Goal: Task Accomplishment & Management: Complete application form

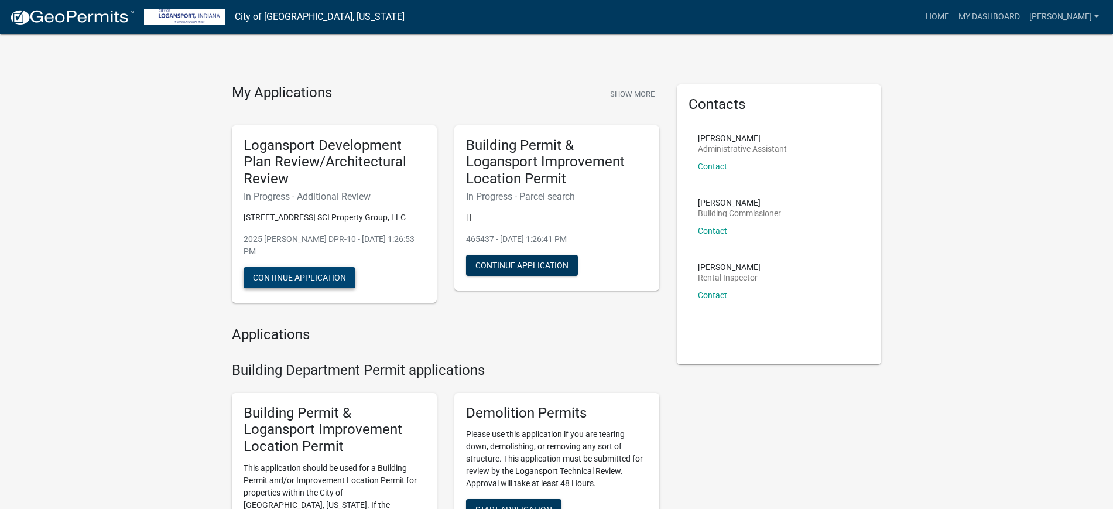
click at [300, 267] on button "Continue Application" at bounding box center [300, 277] width 112 height 21
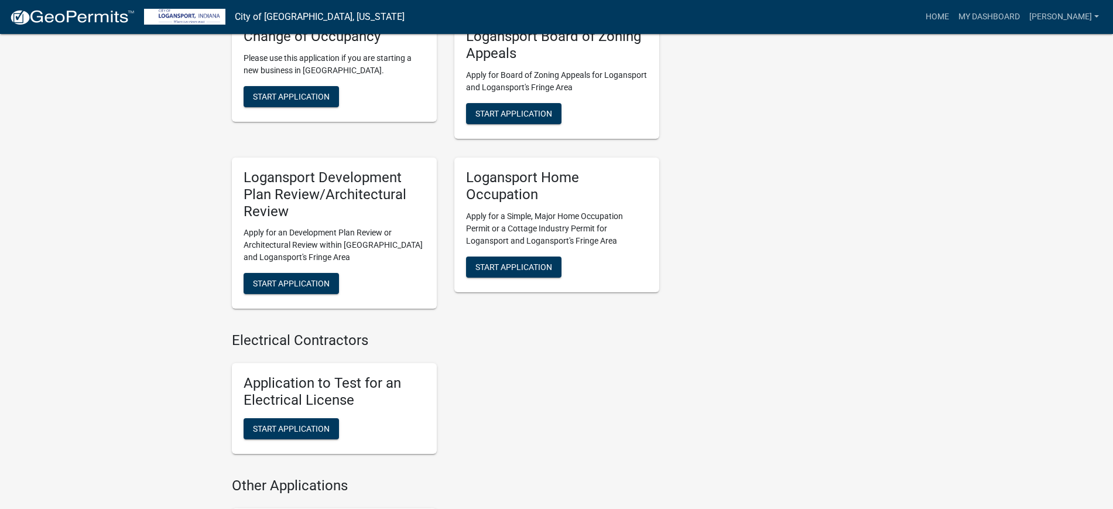
scroll to position [878, 0]
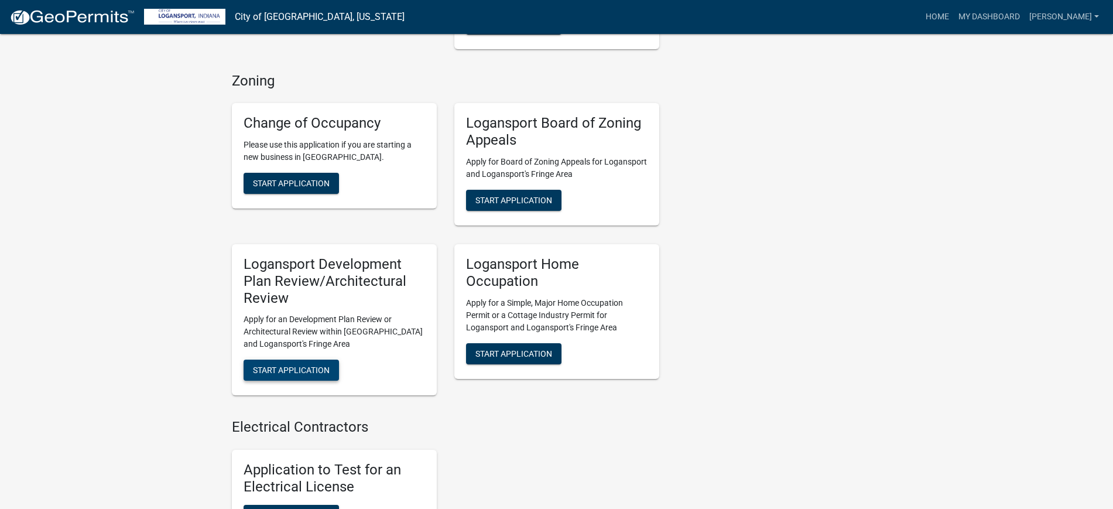
click at [294, 365] on span "Start Application" at bounding box center [291, 369] width 77 height 9
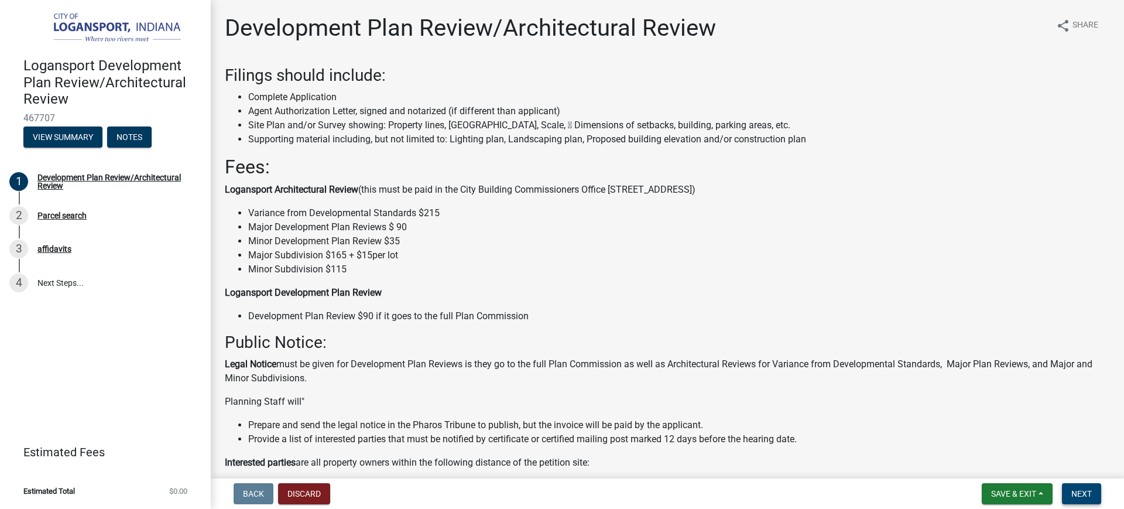
click at [1072, 495] on span "Next" at bounding box center [1082, 493] width 20 height 9
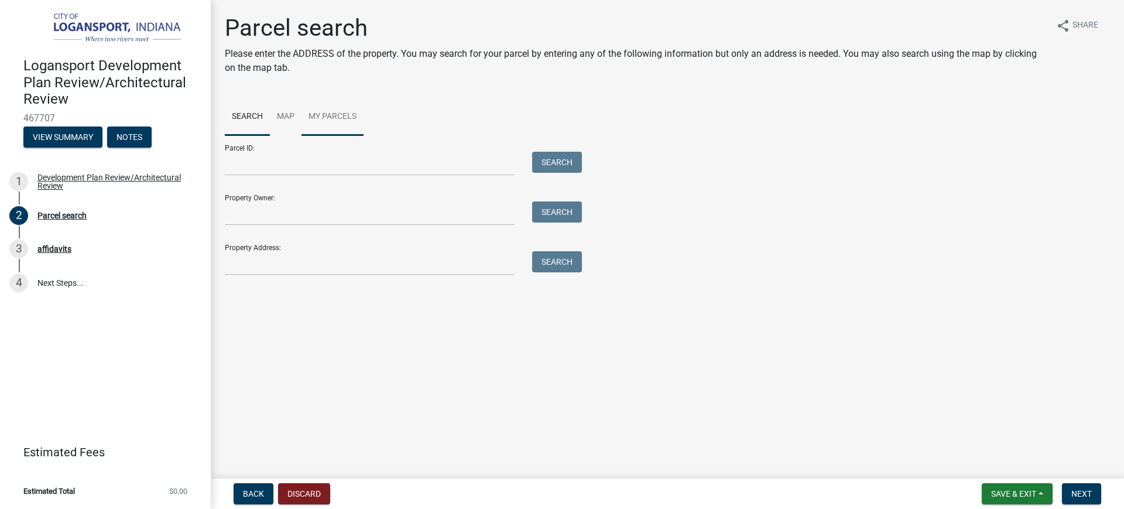
click at [328, 117] on link "My Parcels" at bounding box center [333, 116] width 62 height 37
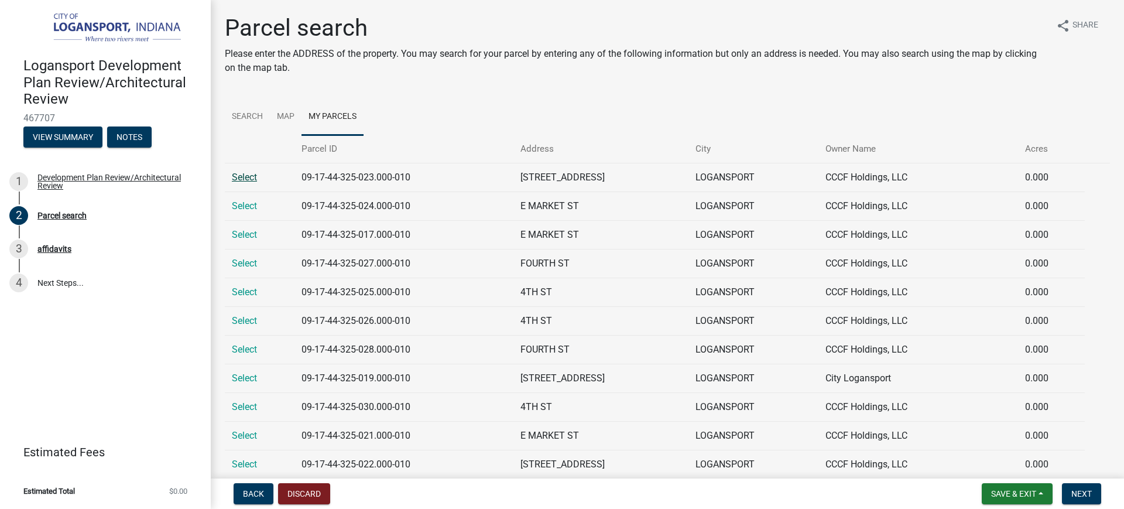
click at [240, 172] on link "Select" at bounding box center [244, 177] width 25 height 11
click at [247, 180] on link "Select" at bounding box center [244, 177] width 25 height 11
click at [1071, 490] on button "Next" at bounding box center [1081, 493] width 39 height 21
click at [249, 176] on link "Select" at bounding box center [244, 177] width 25 height 11
click at [250, 177] on link "Select" at bounding box center [244, 177] width 25 height 11
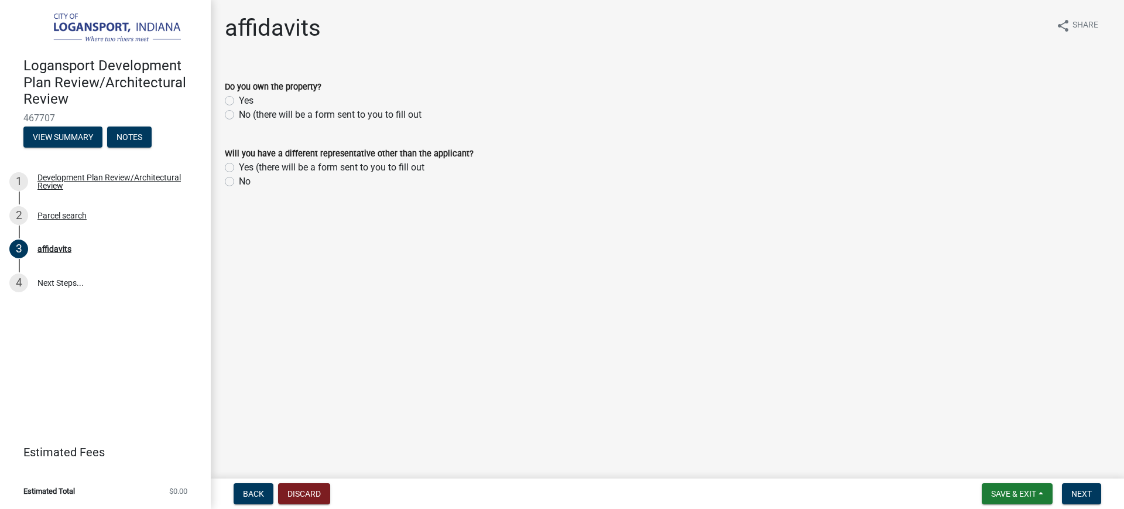
click at [239, 101] on label "Yes" at bounding box center [246, 101] width 15 height 14
click at [239, 101] on input "Yes" at bounding box center [243, 98] width 8 height 8
radio input "true"
click at [239, 186] on label "No" at bounding box center [245, 182] width 12 height 14
click at [239, 182] on input "No" at bounding box center [243, 179] width 8 height 8
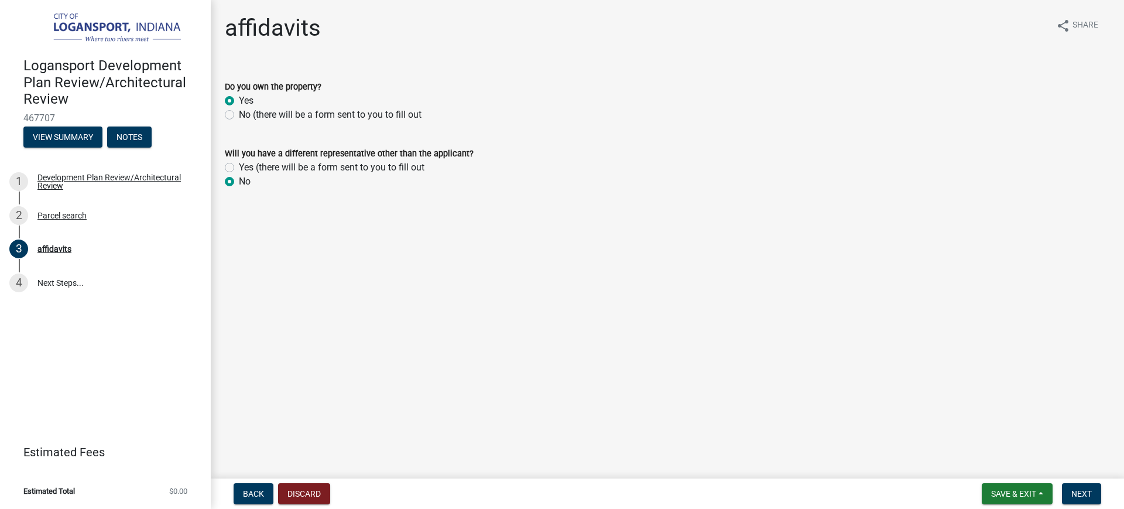
radio input "true"
click at [1086, 496] on span "Next" at bounding box center [1082, 493] width 20 height 9
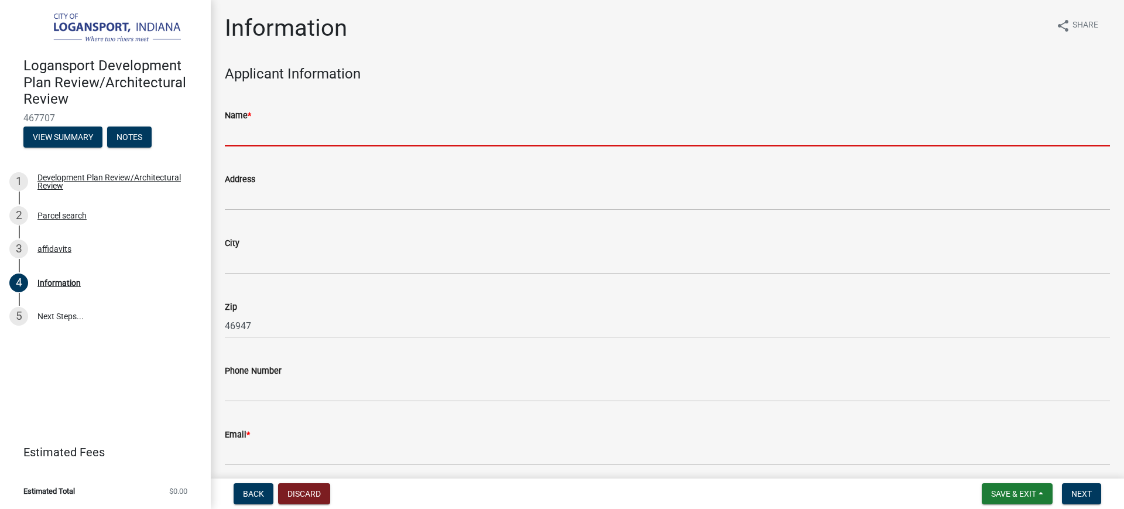
drag, startPoint x: 250, startPoint y: 129, endPoint x: 320, endPoint y: 134, distance: 69.9
click at [250, 129] on input "Name *" at bounding box center [668, 134] width 886 height 24
type input "[PERSON_NAME]"
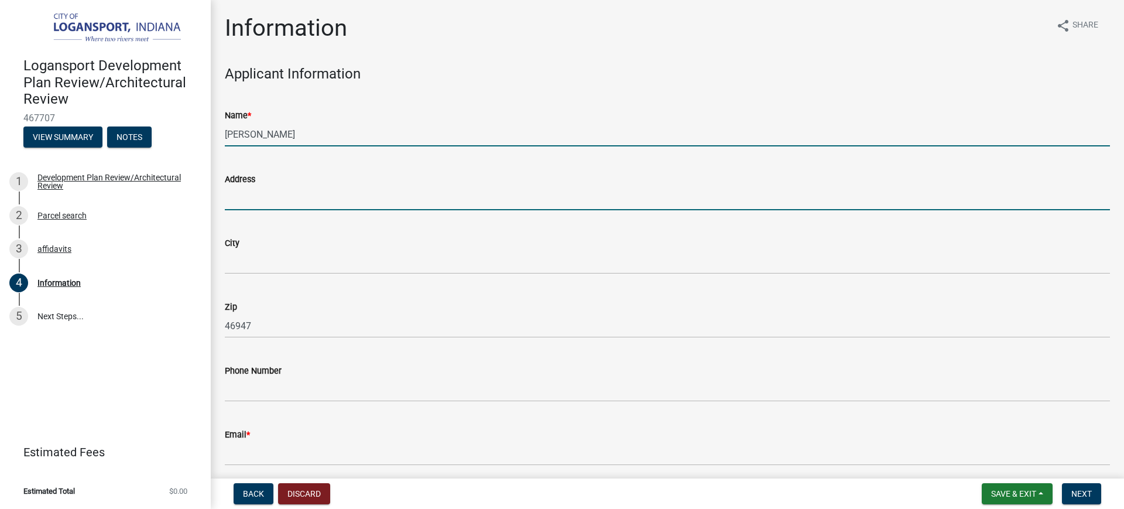
type input "[STREET_ADDRESS]"
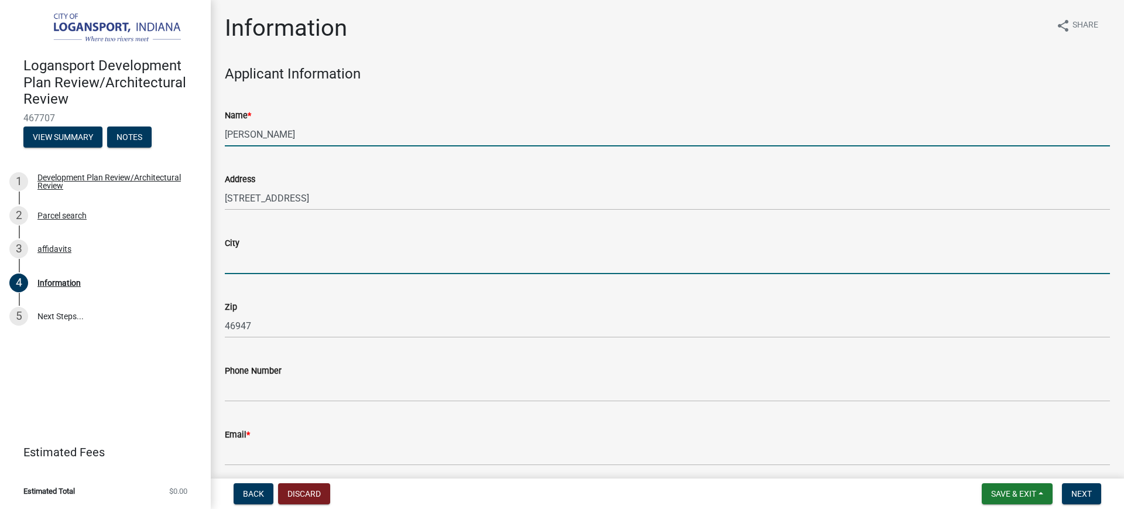
type input "Logansport"
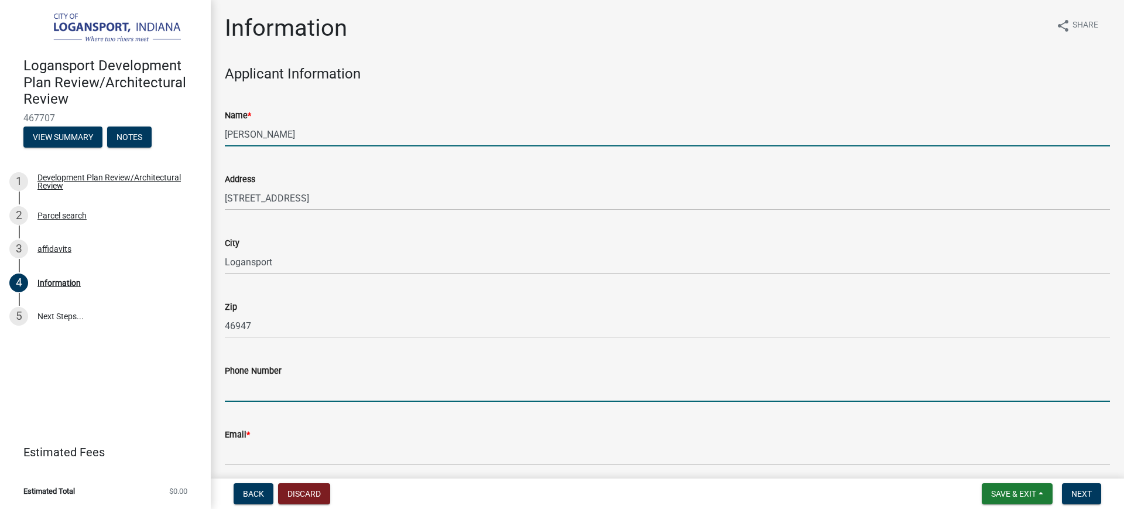
type input "7654373693"
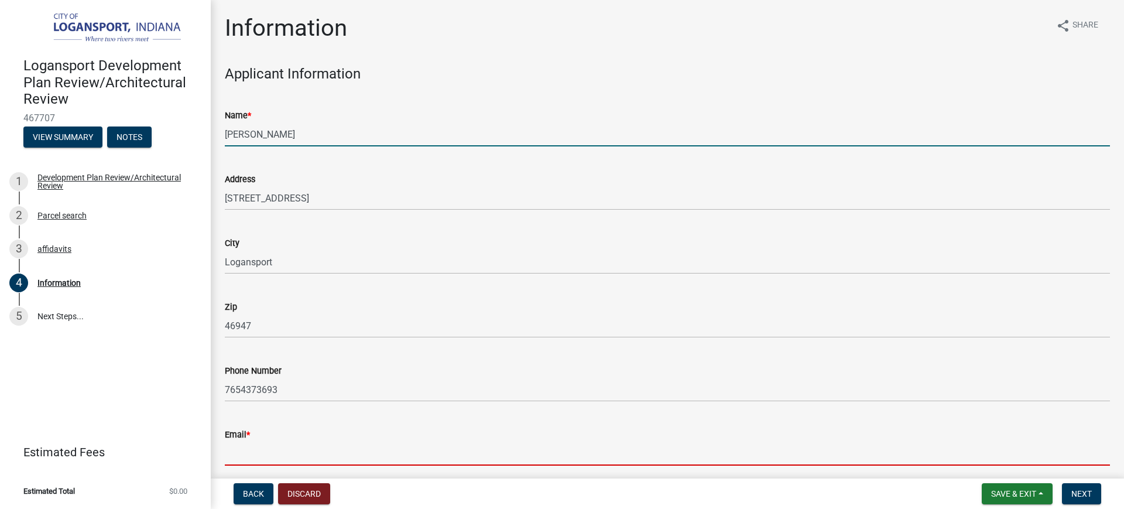
type input "[PERSON_NAME][EMAIL_ADDRESS][PERSON_NAME][DOMAIN_NAME]"
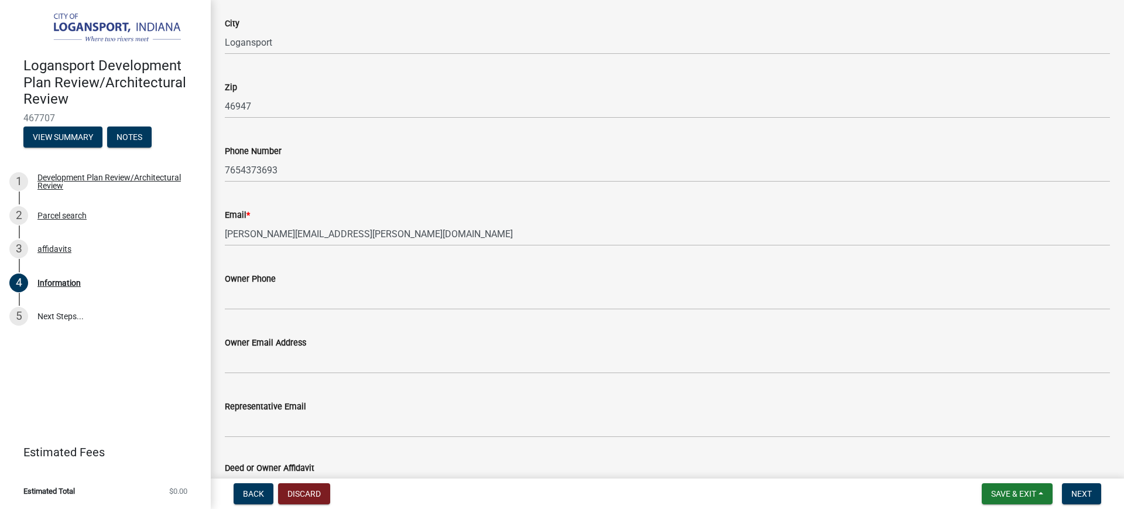
scroll to position [293, 0]
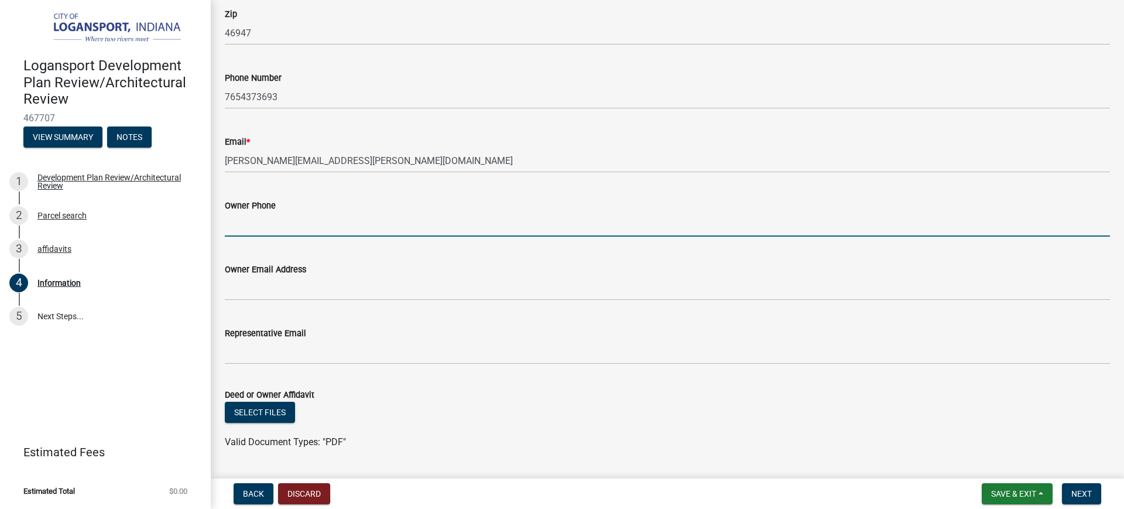
drag, startPoint x: 264, startPoint y: 221, endPoint x: 271, endPoint y: 220, distance: 6.5
click at [264, 221] on input "Owner Phone" at bounding box center [668, 225] width 886 height 24
type input "7654373693"
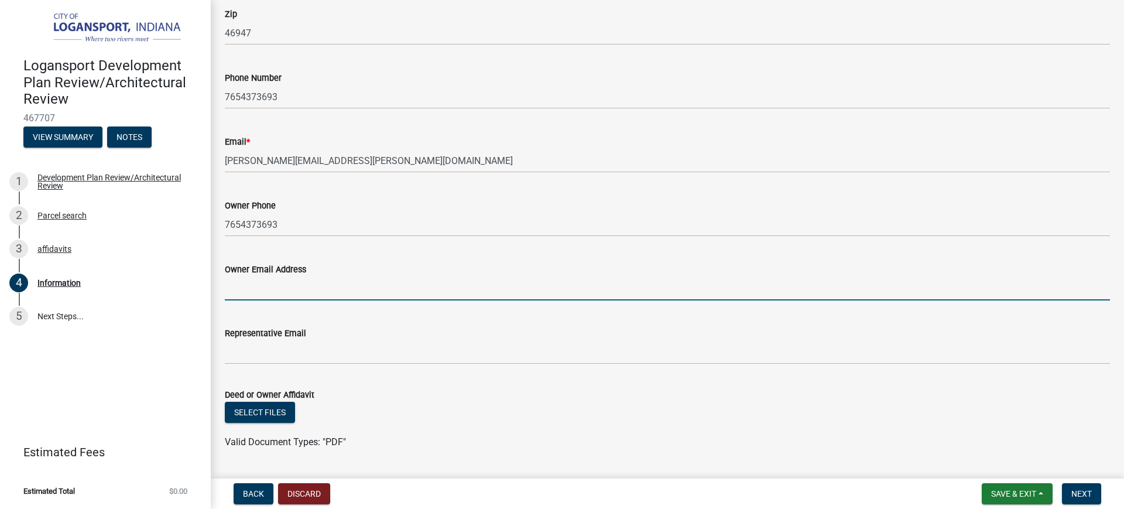
click at [288, 288] on input "Owner Email Address" at bounding box center [668, 288] width 886 height 24
type input "[PERSON_NAME][EMAIL_ADDRESS][PERSON_NAME][DOMAIN_NAME]"
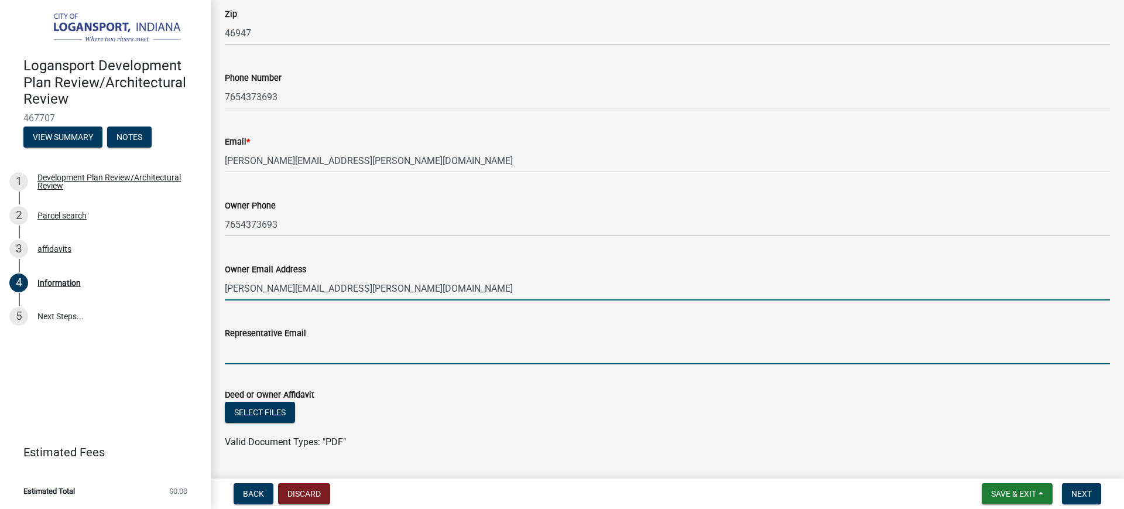
type input "[PERSON_NAME][EMAIL_ADDRESS][PERSON_NAME][DOMAIN_NAME]"
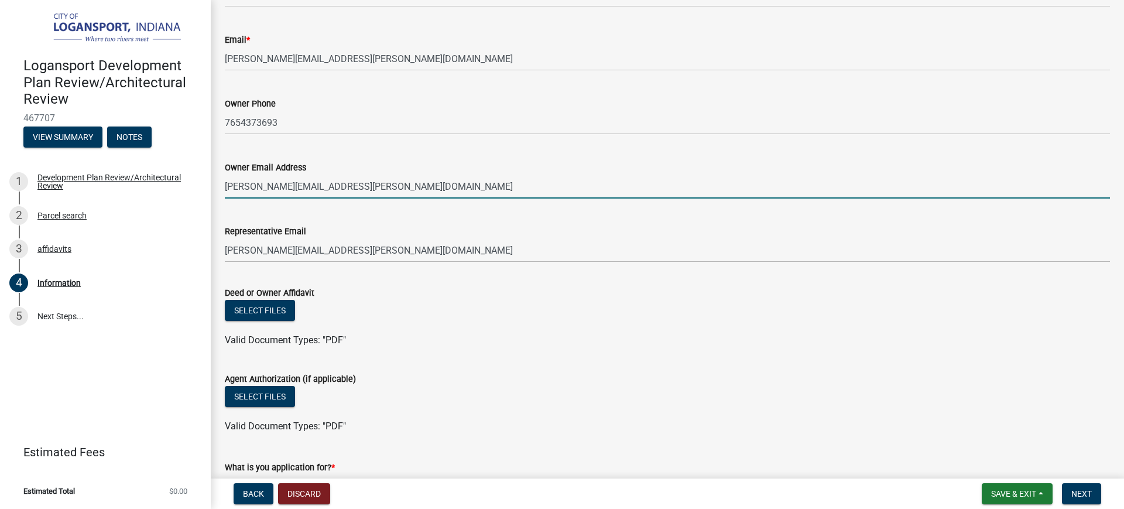
scroll to position [586, 0]
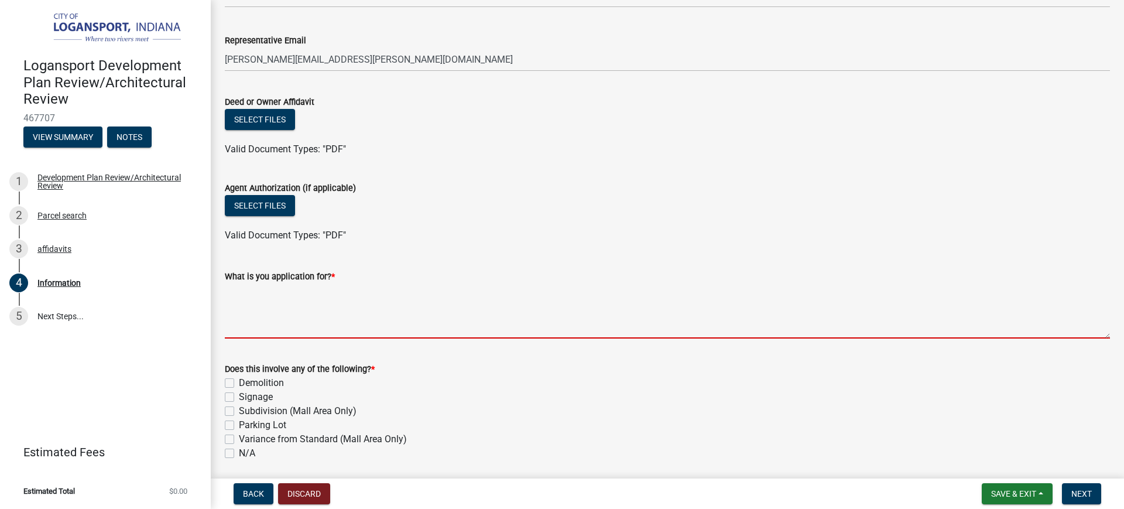
click at [254, 314] on textarea "What is you application for? *" at bounding box center [668, 310] width 886 height 55
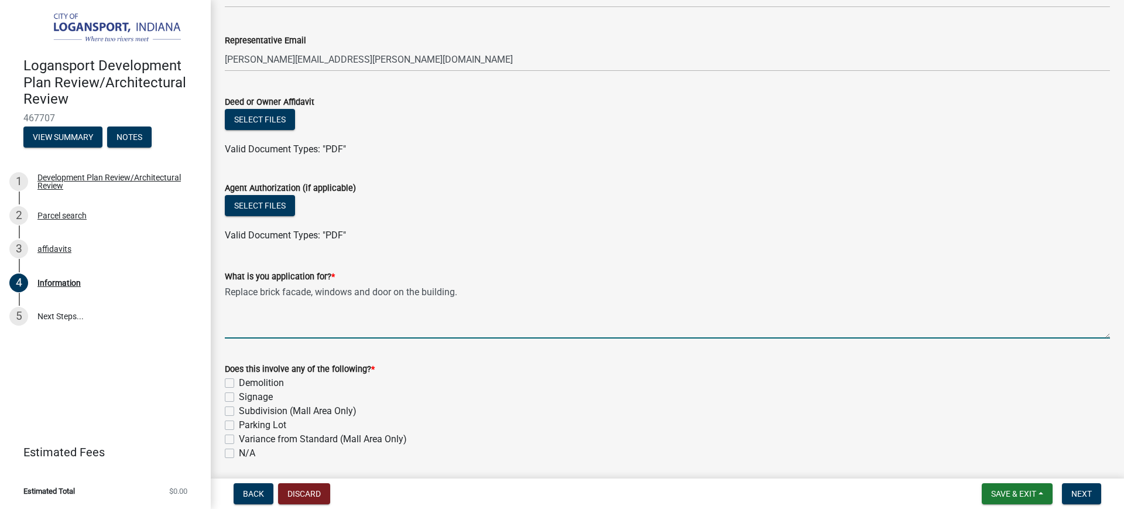
click at [259, 293] on textarea "Replace brick facade, windows and door on the building." at bounding box center [668, 310] width 886 height 55
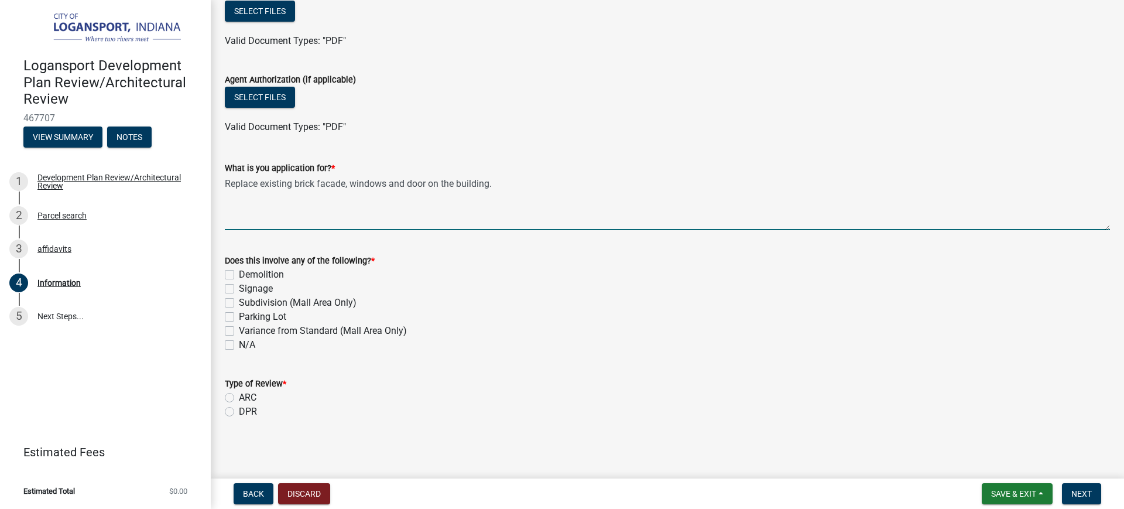
scroll to position [695, 0]
type textarea "Replace existing brick facade, windows and door on the building."
click at [239, 411] on label "DPR" at bounding box center [248, 411] width 18 height 14
click at [239, 411] on input "DPR" at bounding box center [243, 408] width 8 height 8
radio input "true"
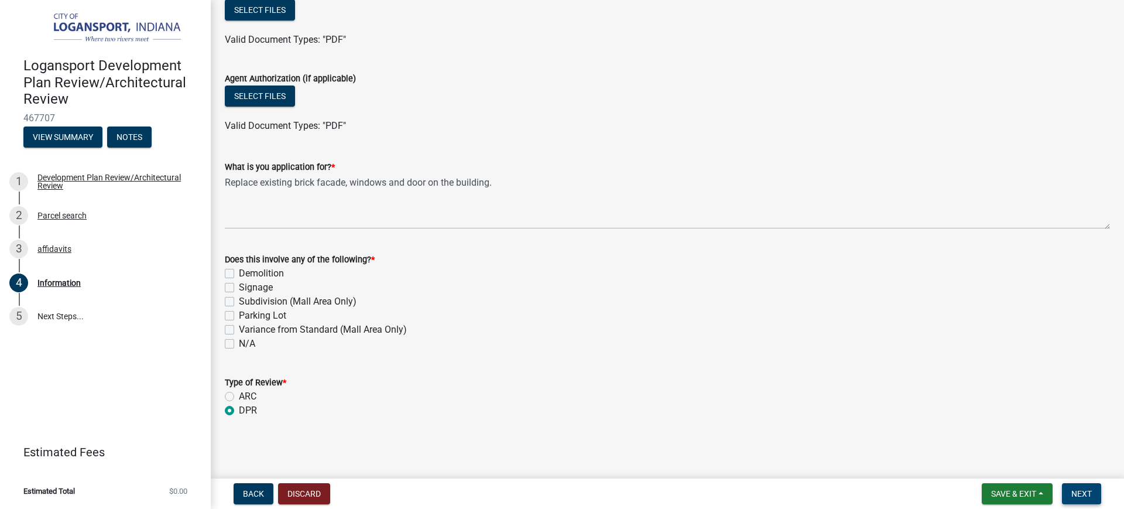
click at [1079, 493] on span "Next" at bounding box center [1082, 493] width 20 height 9
click at [239, 344] on label "N/A" at bounding box center [247, 344] width 16 height 14
click at [239, 344] on input "N/A" at bounding box center [243, 341] width 8 height 8
checkbox input "true"
checkbox input "false"
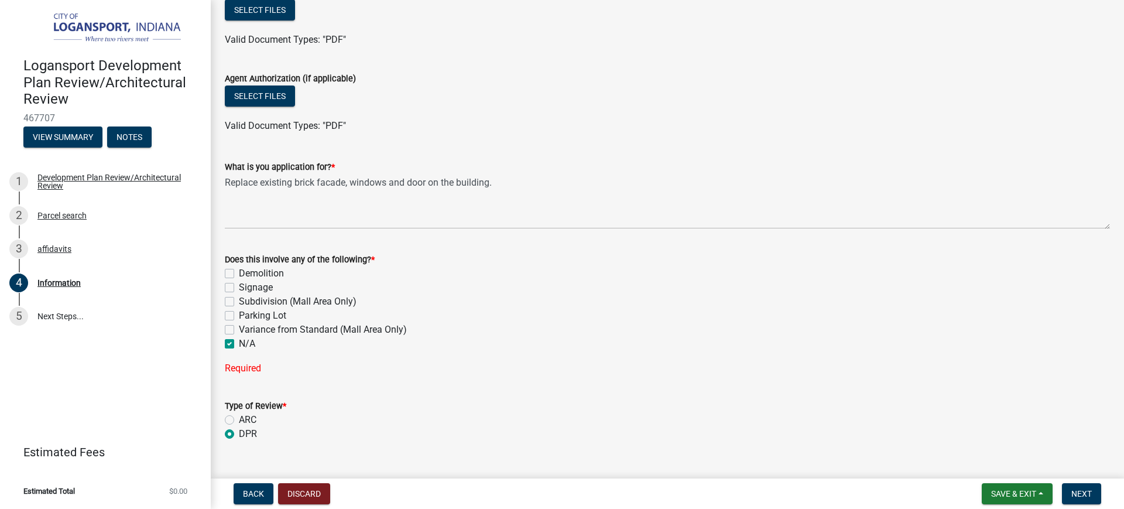
checkbox input "false"
checkbox input "true"
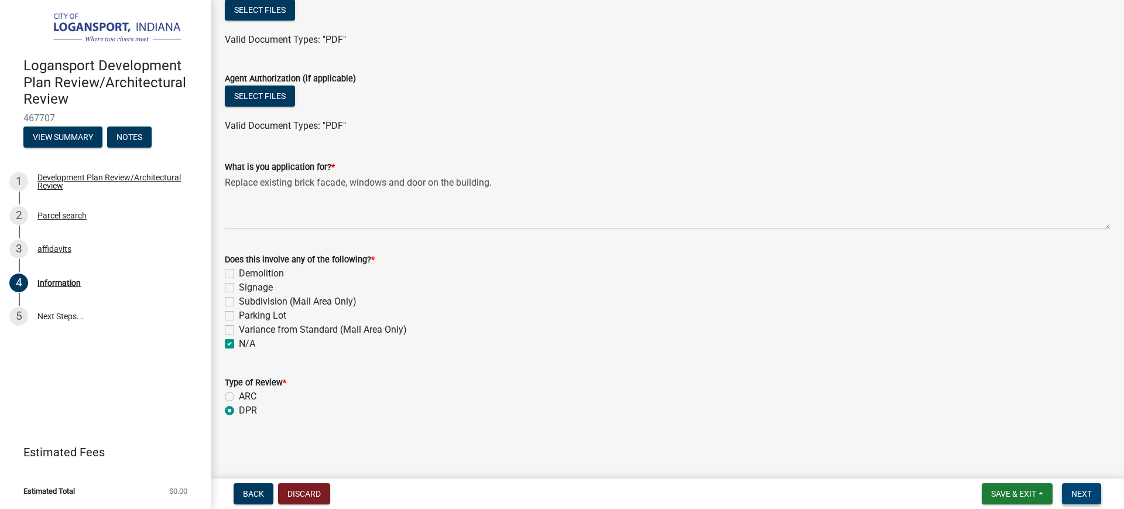
click at [1081, 489] on span "Next" at bounding box center [1082, 493] width 20 height 9
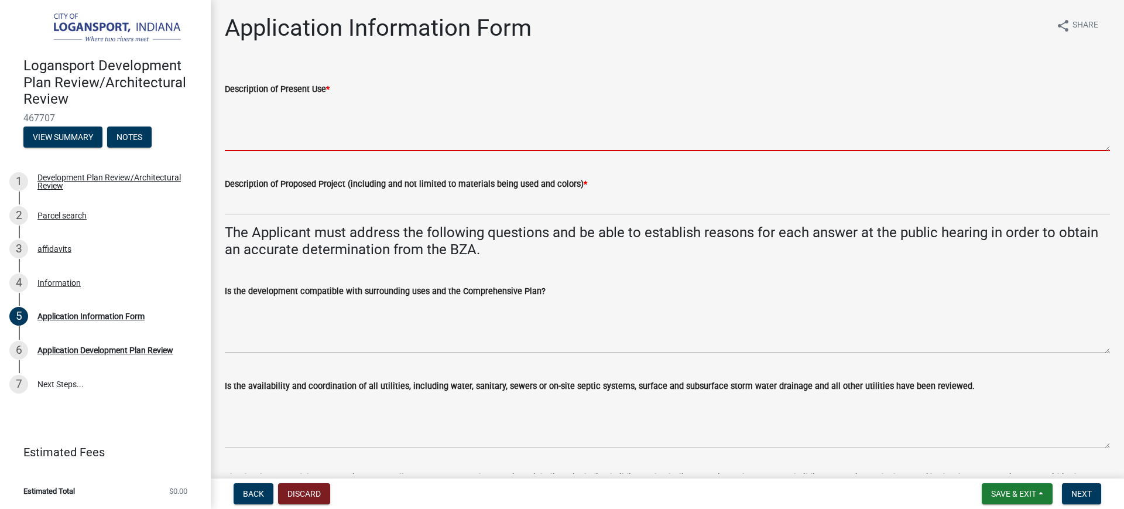
click at [264, 134] on textarea "Description of Present Use *" at bounding box center [668, 123] width 886 height 55
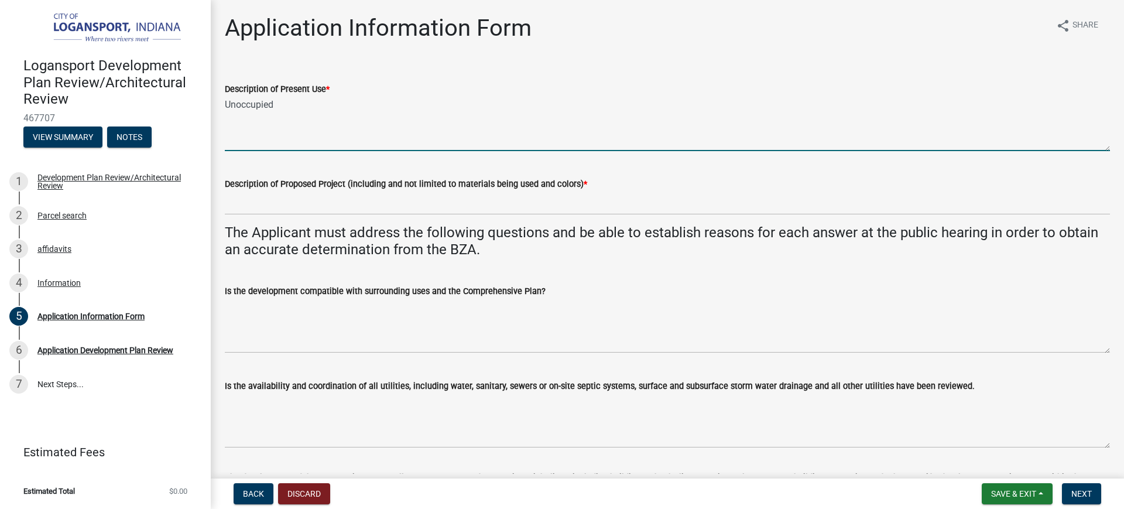
click at [272, 148] on textarea "Unoccupied" at bounding box center [668, 123] width 886 height 55
drag, startPoint x: 283, startPoint y: 105, endPoint x: 212, endPoint y: 105, distance: 71.5
click at [315, 125] on textarea "Unoccupied" at bounding box center [668, 123] width 886 height 55
click at [282, 139] on textarea "Unoccupied" at bounding box center [668, 123] width 886 height 55
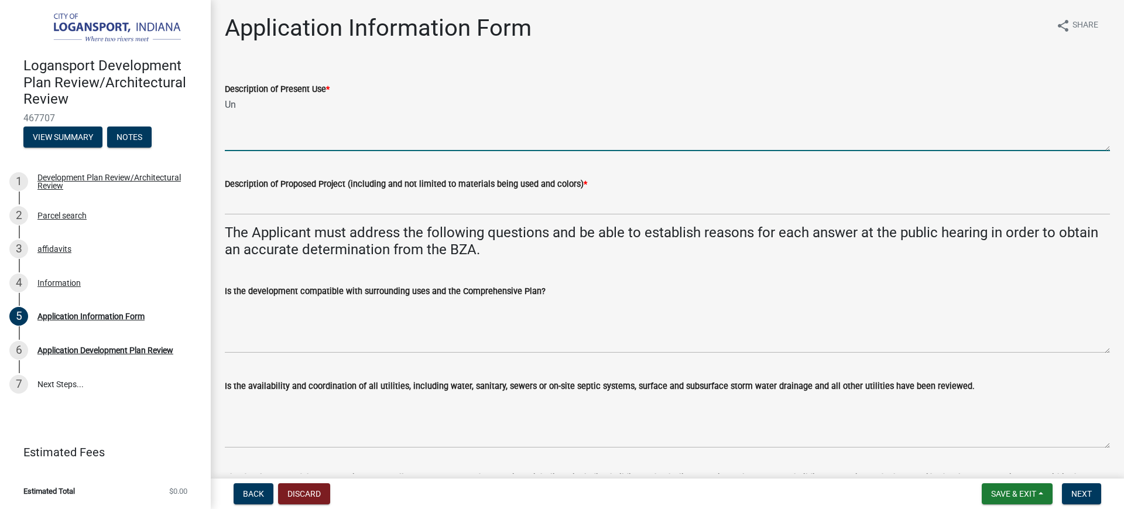
type textarea "U"
type textarea "Unoccupied"
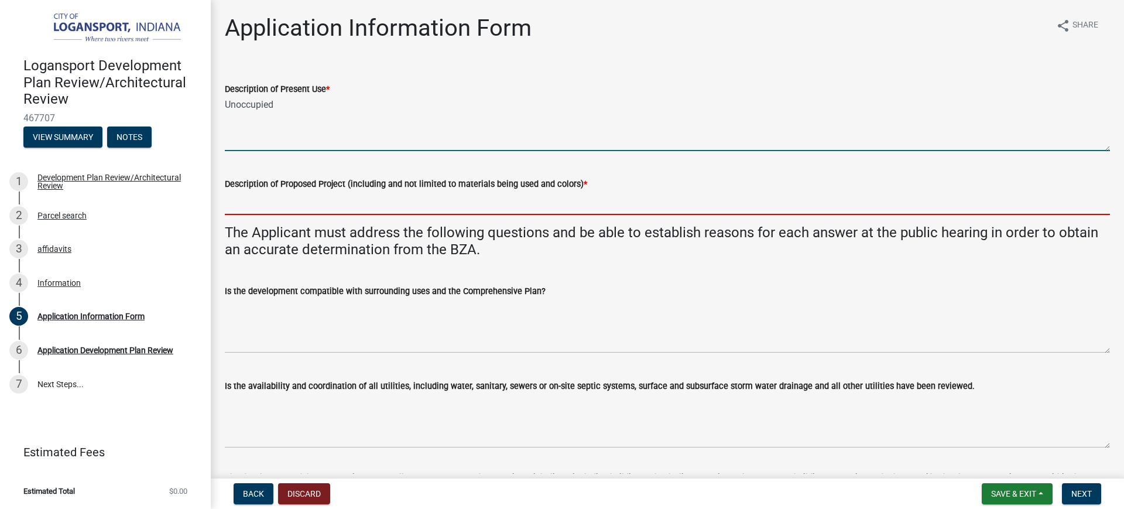
click at [275, 207] on input "Description of Proposed Project (including and not limited to materials being u…" at bounding box center [668, 203] width 886 height 24
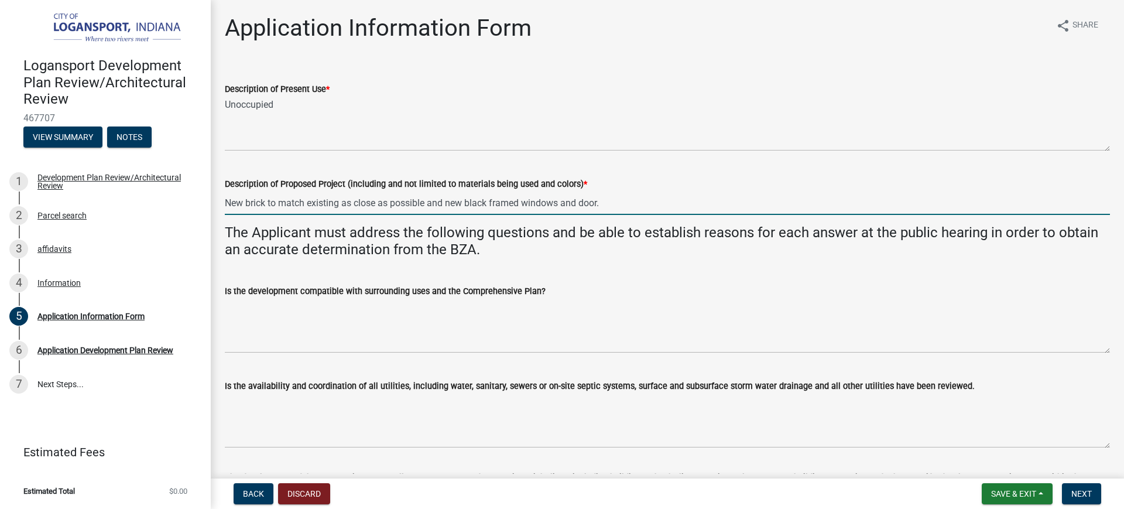
click at [339, 203] on input "New brick to match existing as close as possible and new black framed windows a…" at bounding box center [668, 203] width 886 height 24
type input "New brick to match the original building brick as close as possible and new bla…"
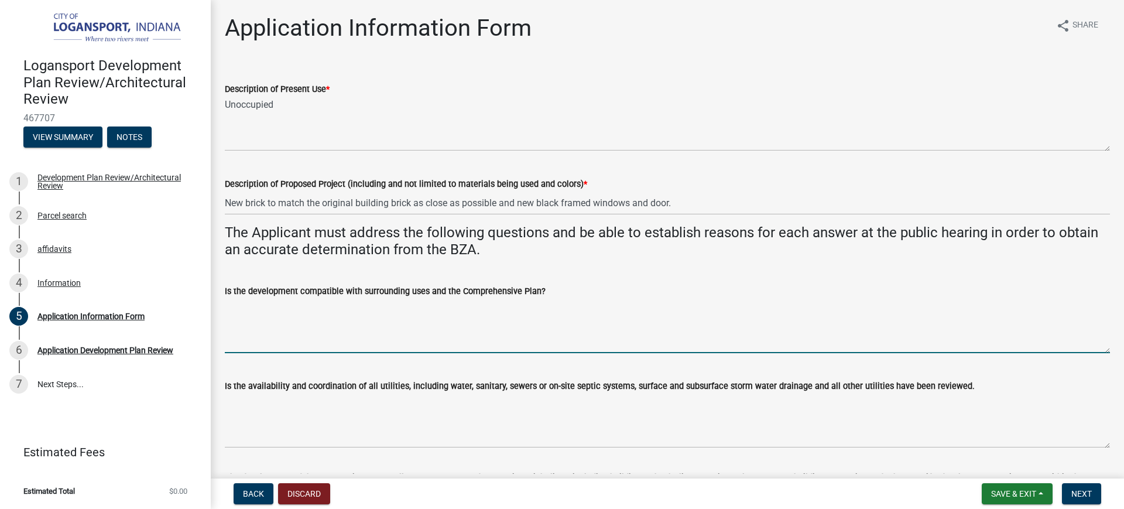
click at [316, 340] on textarea "Is the development compatible with surrounding uses and the Comprehensive Plan?" at bounding box center [668, 325] width 886 height 55
click at [232, 304] on textarea "yes" at bounding box center [668, 325] width 886 height 55
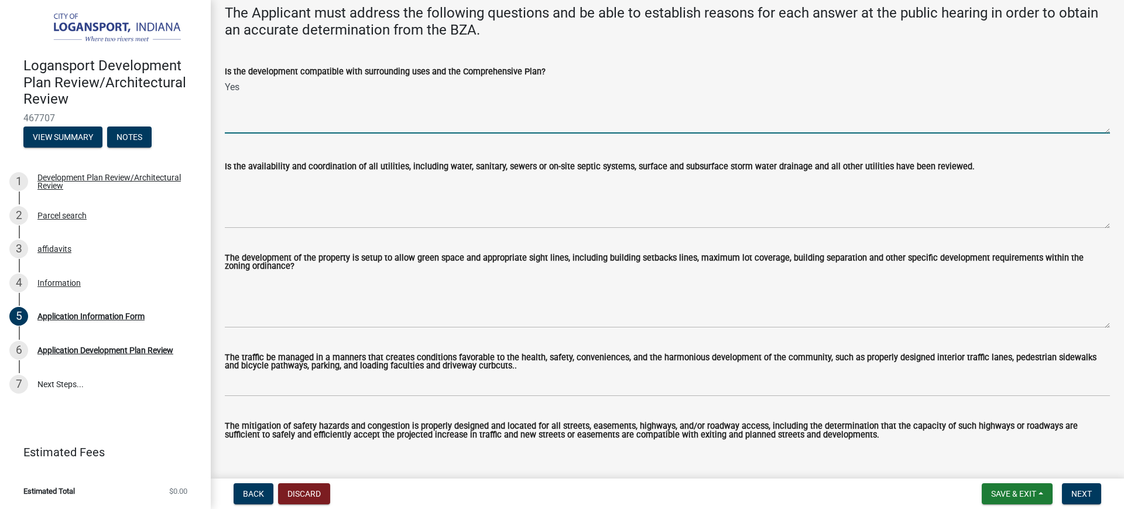
type textarea "Yes"
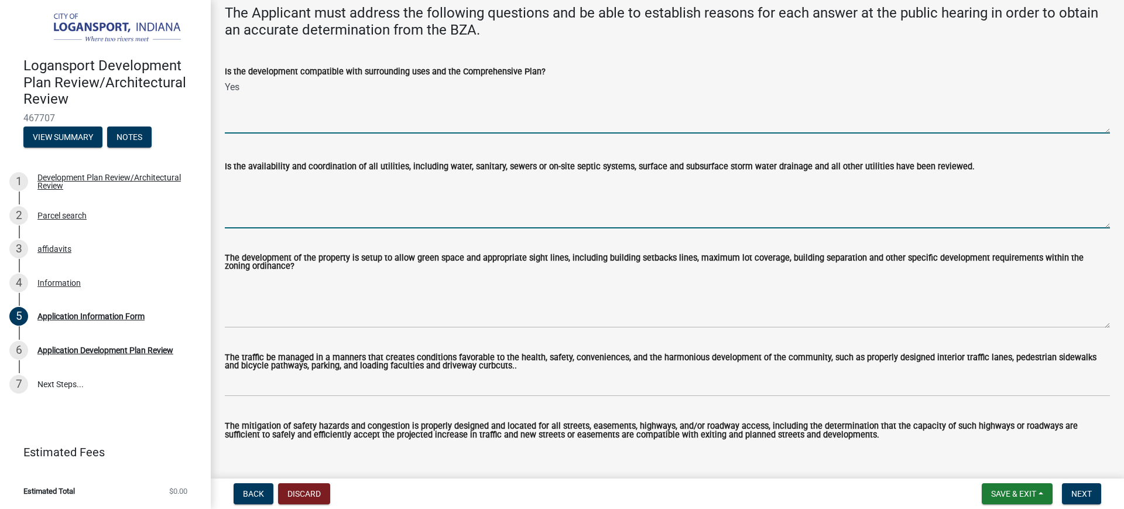
click at [292, 216] on textarea "Is the availability and coordination of all utilities, including water, sanitar…" at bounding box center [668, 200] width 886 height 55
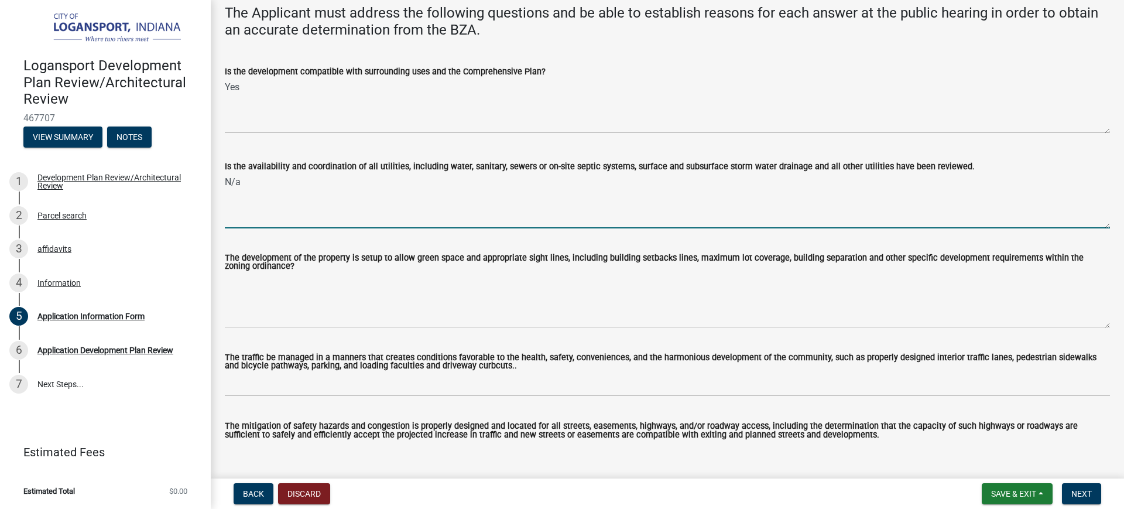
type textarea "N/a"
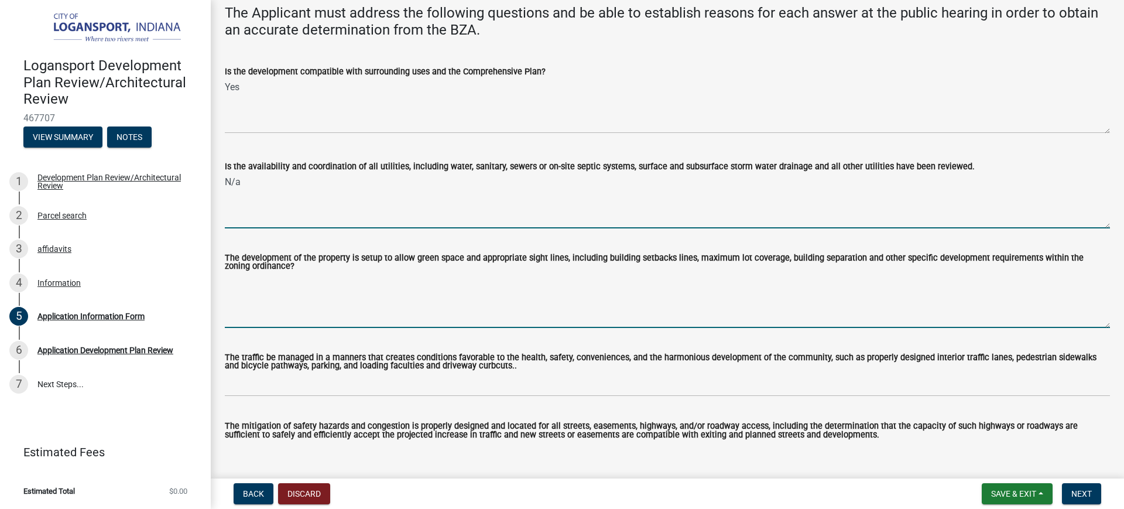
click at [322, 300] on textarea "The development of the property is setup to allow green space and appropriate s…" at bounding box center [668, 300] width 886 height 55
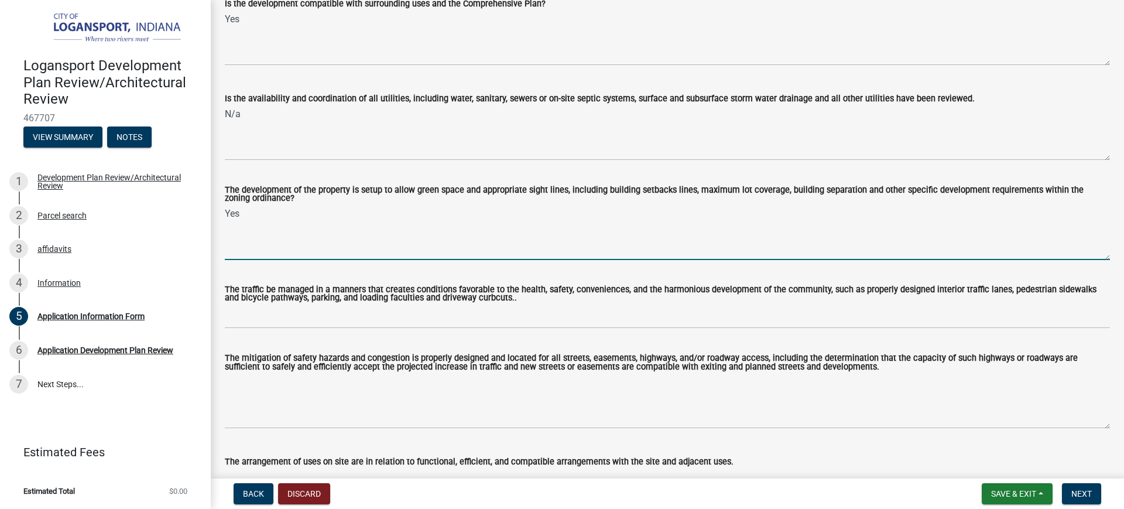
scroll to position [439, 0]
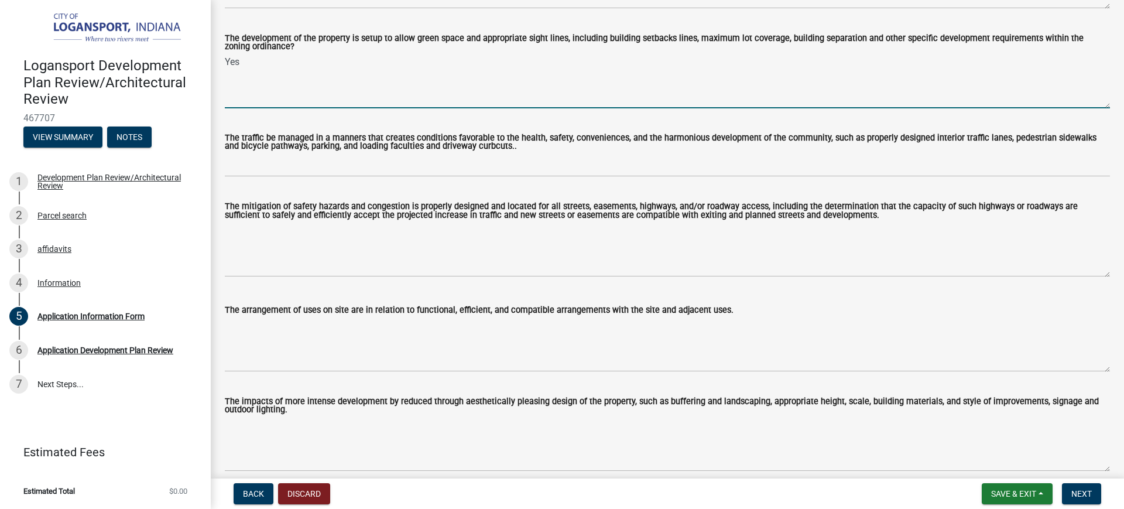
type textarea "Yes"
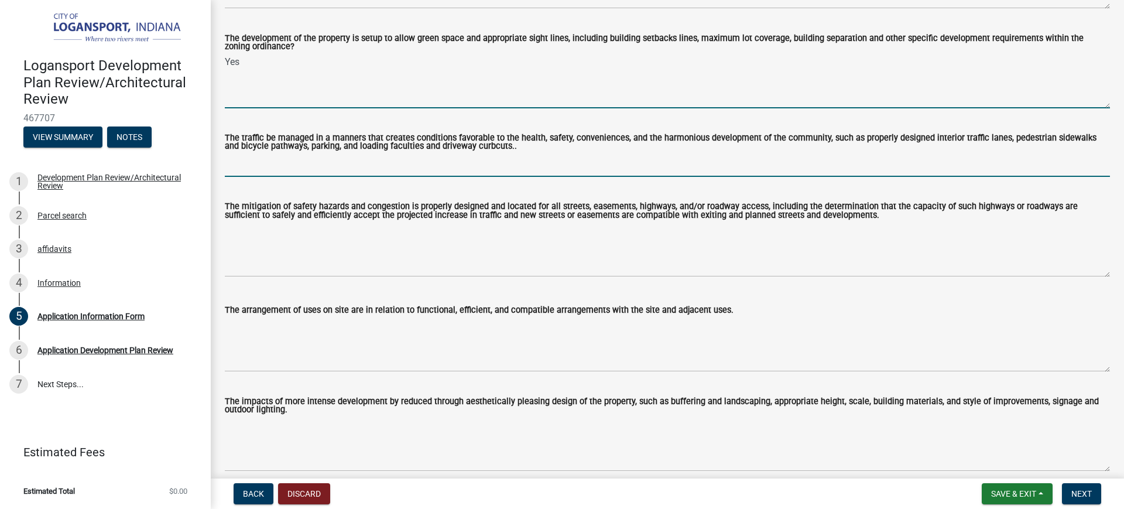
click at [248, 163] on input "The traffic be managed in a manners that creates conditions favorable to the he…" at bounding box center [668, 165] width 886 height 24
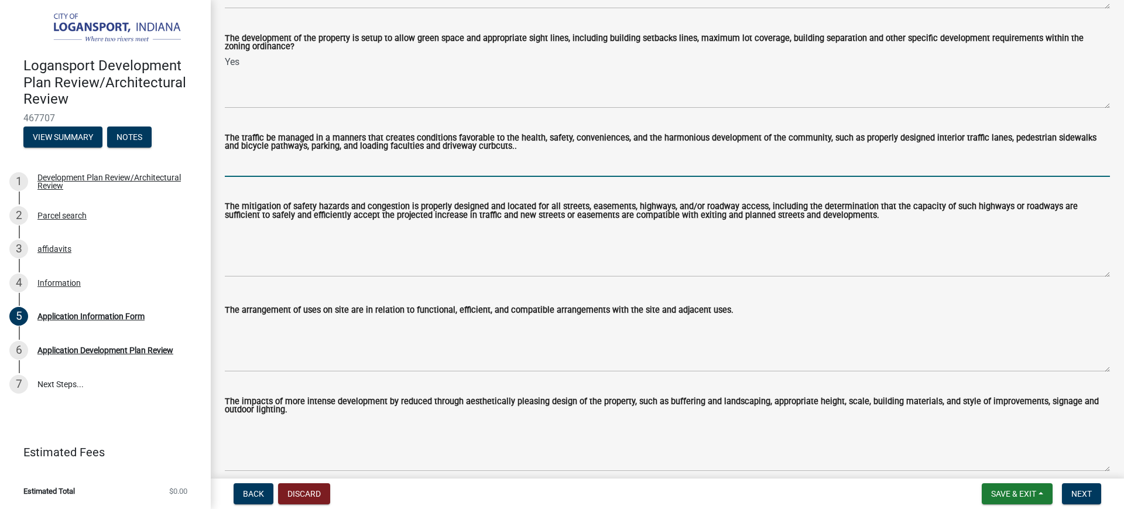
type input "N/a"
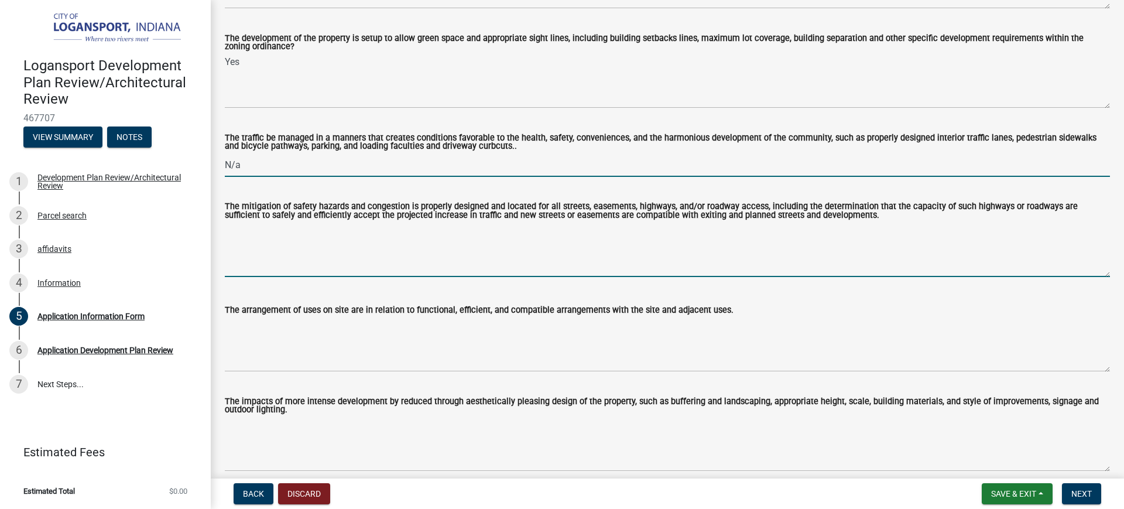
click at [261, 251] on textarea "The mitigation of safety hazards and congestion is properly designed and locate…" at bounding box center [668, 249] width 886 height 55
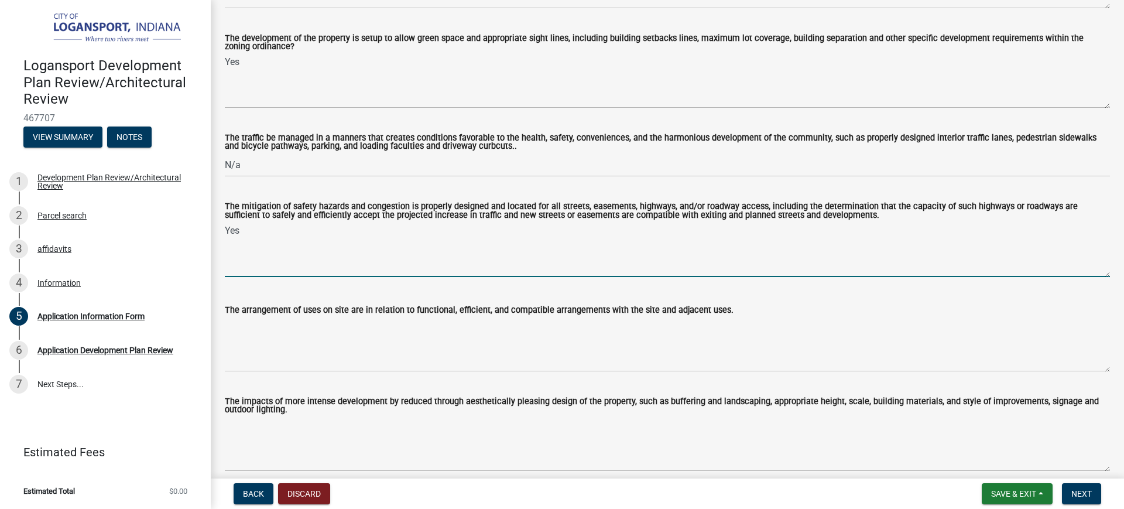
type textarea "Yes"
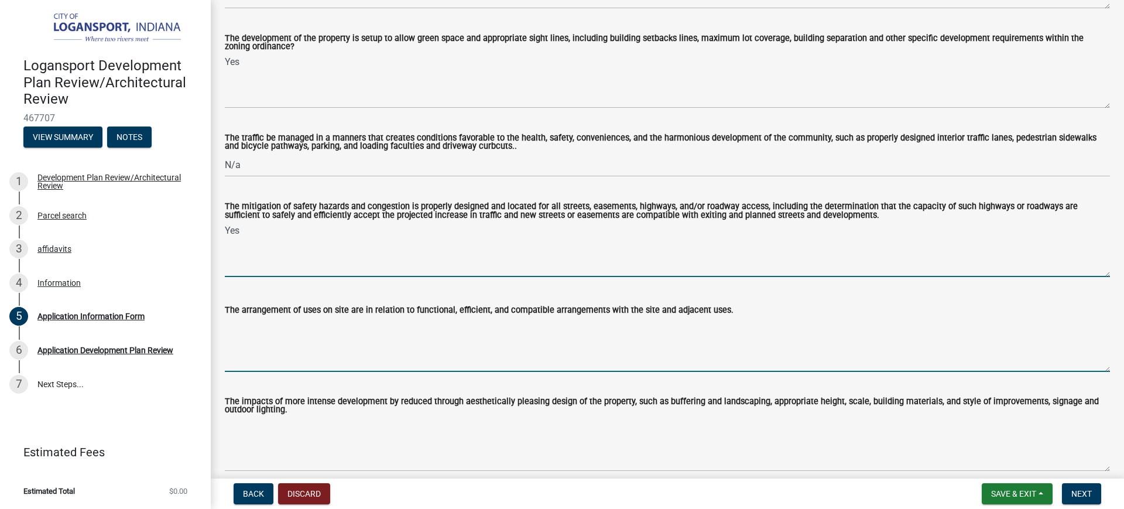
click at [260, 360] on textarea "The arrangement of uses on site are in relation to functional, efficient, and c…" at bounding box center [668, 344] width 886 height 55
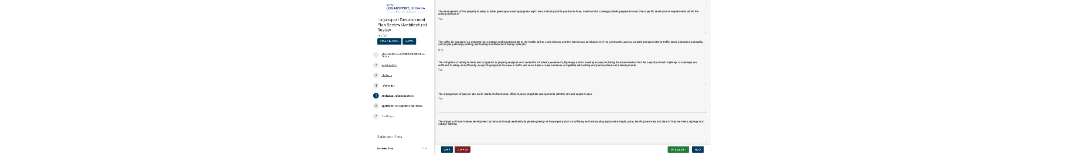
scroll to position [659, 0]
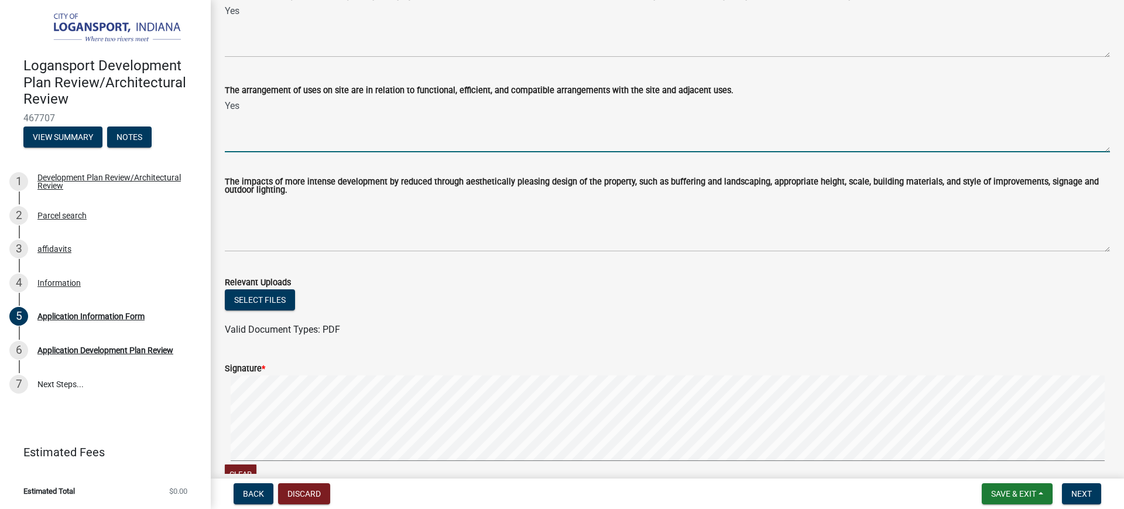
type textarea "Yes"
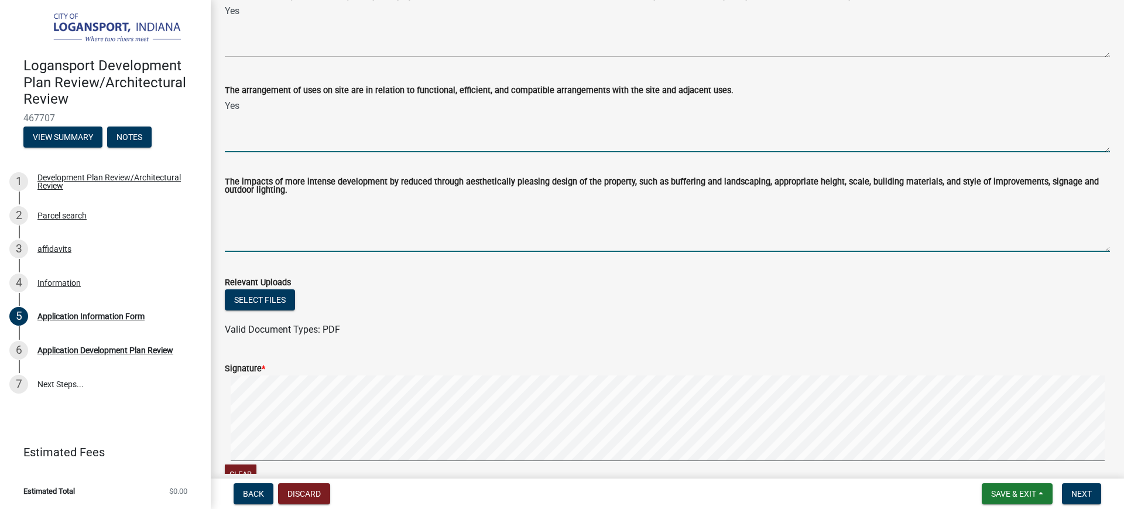
click at [261, 229] on textarea "The impacts of more intense development by reduced through aesthetically pleasi…" at bounding box center [668, 224] width 886 height 55
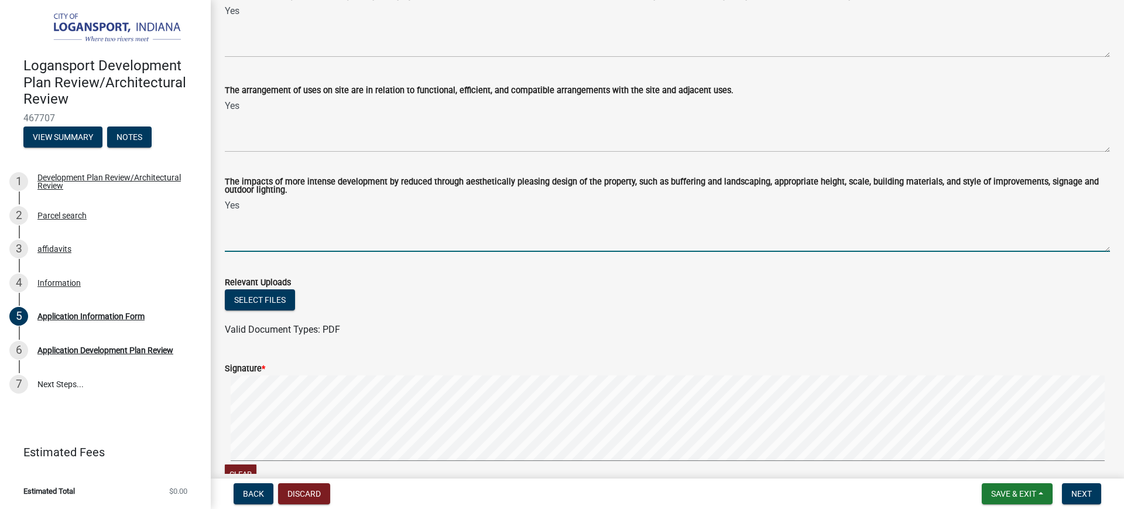
type textarea "Yes"
drag, startPoint x: 531, startPoint y: 324, endPoint x: 518, endPoint y: 327, distance: 13.9
click at [531, 324] on wm-upload "Select files Valid Document Types: PDF" at bounding box center [668, 312] width 886 height 47
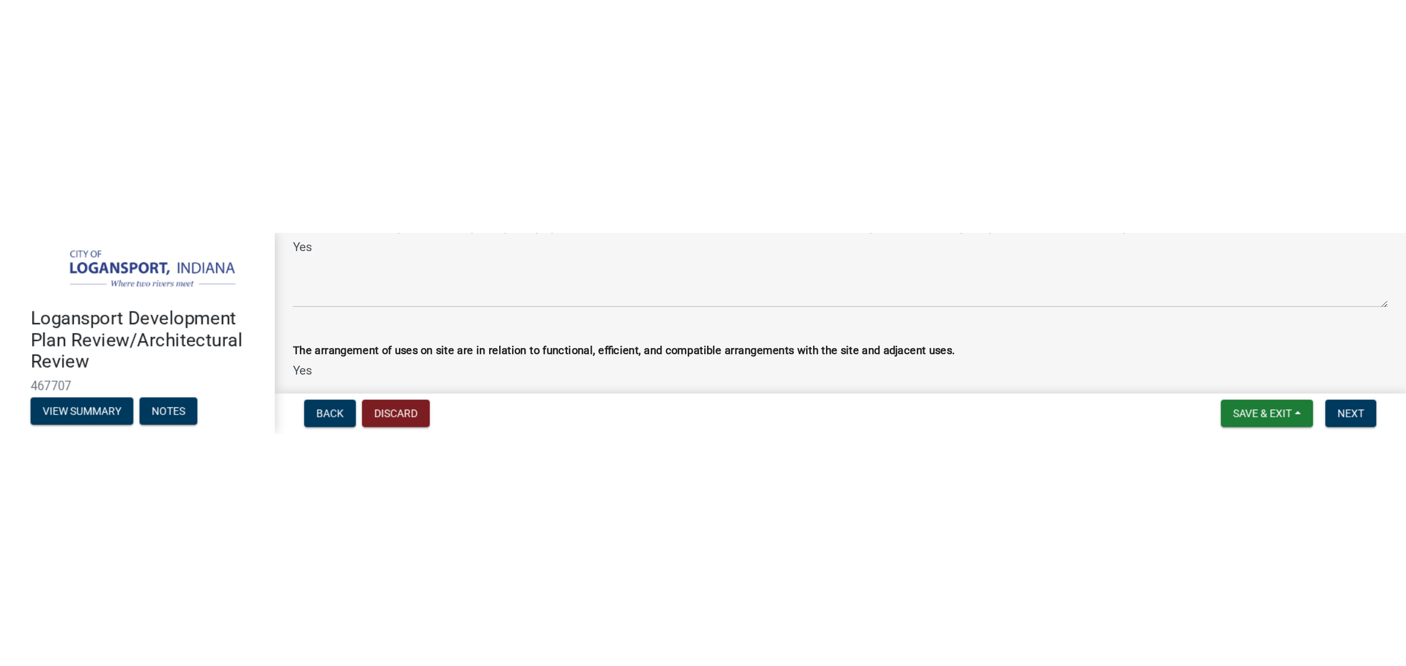
scroll to position [633, 0]
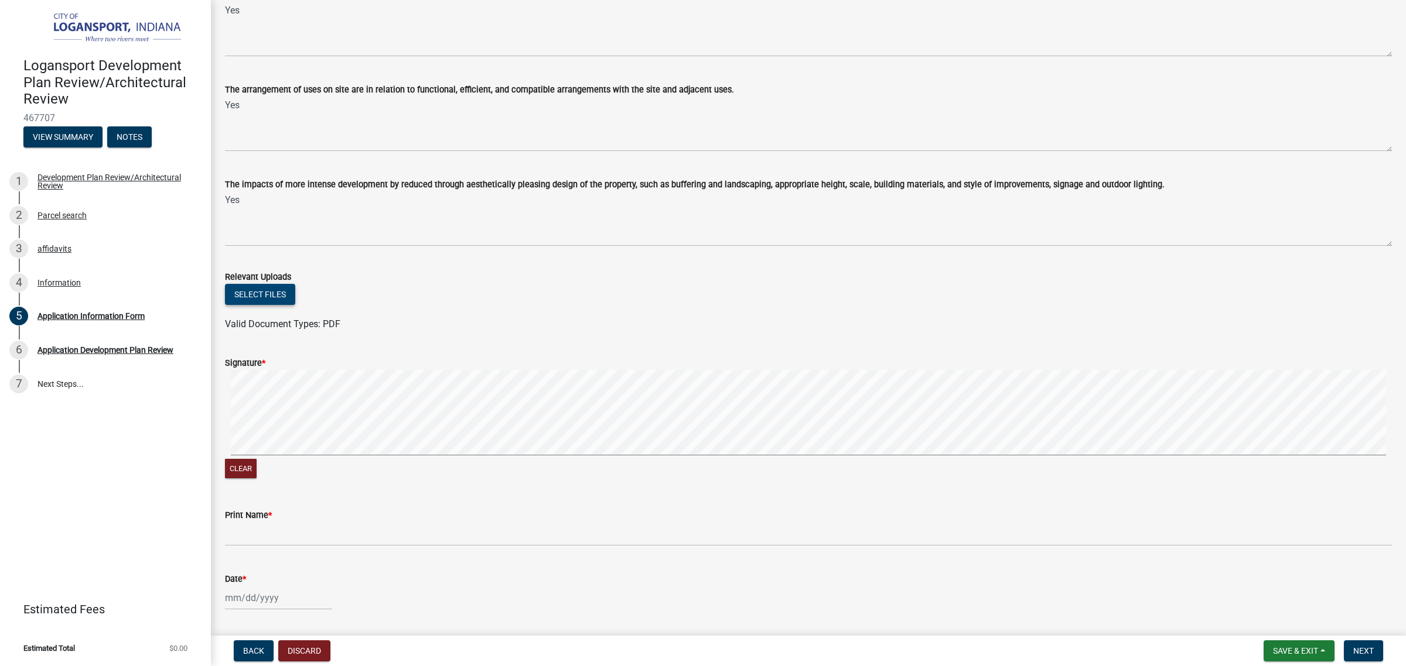
click at [270, 290] on button "Select files" at bounding box center [260, 294] width 70 height 21
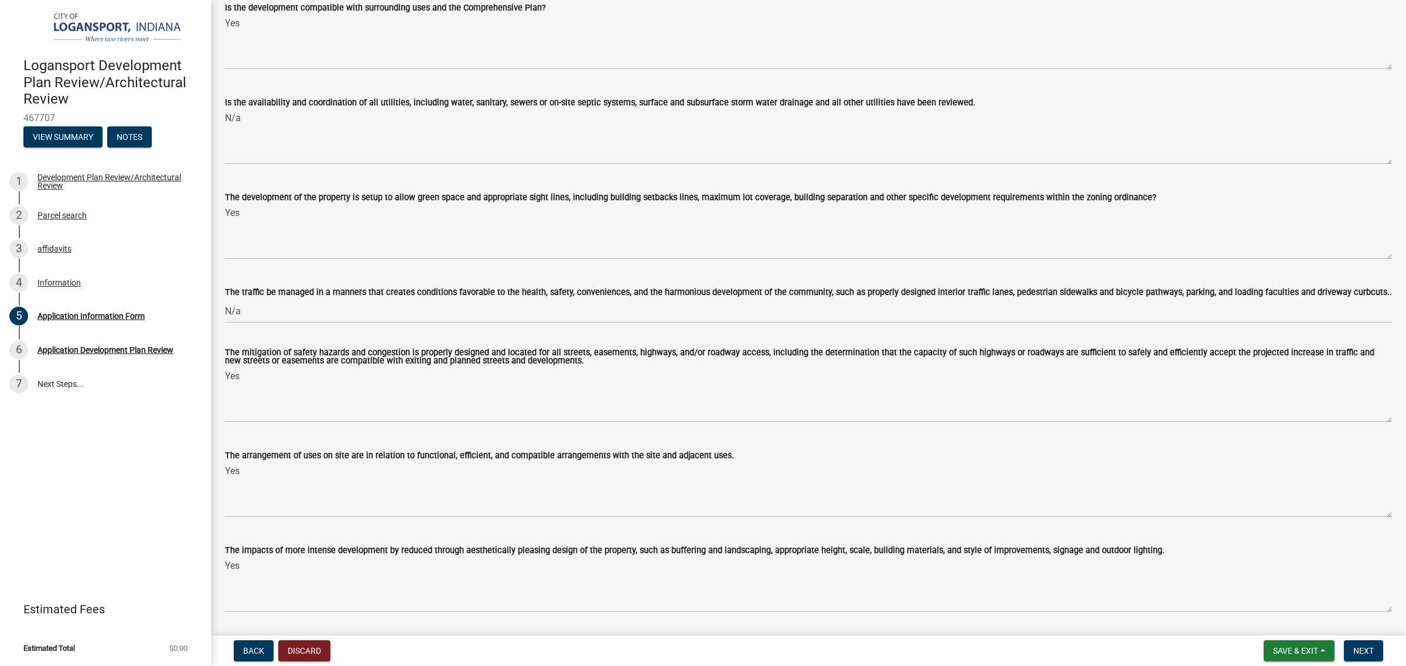
scroll to position [0, 0]
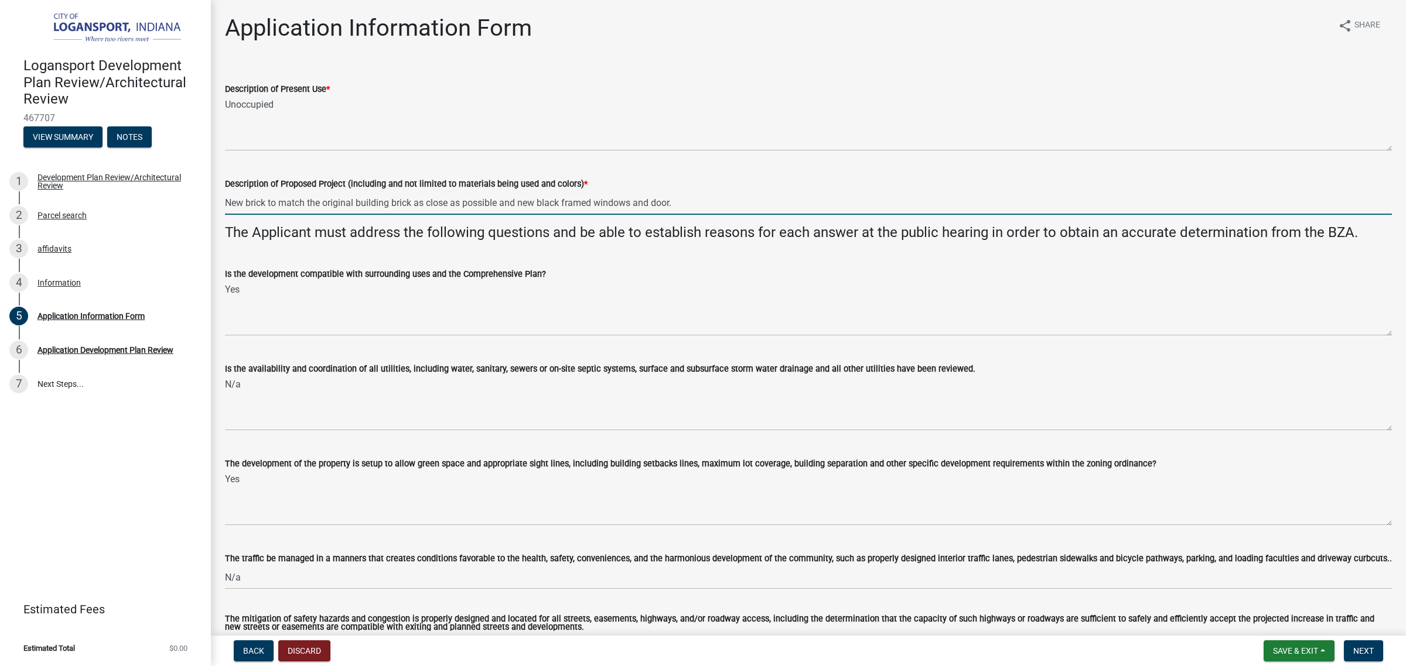
click at [693, 203] on input "New brick to match the original building brick as close as possible and new bla…" at bounding box center [808, 203] width 1167 height 24
paste input "Lor ipsumdol si am co adip elit sed doeiusm temp in utl etdolore magnaa enim ad…"
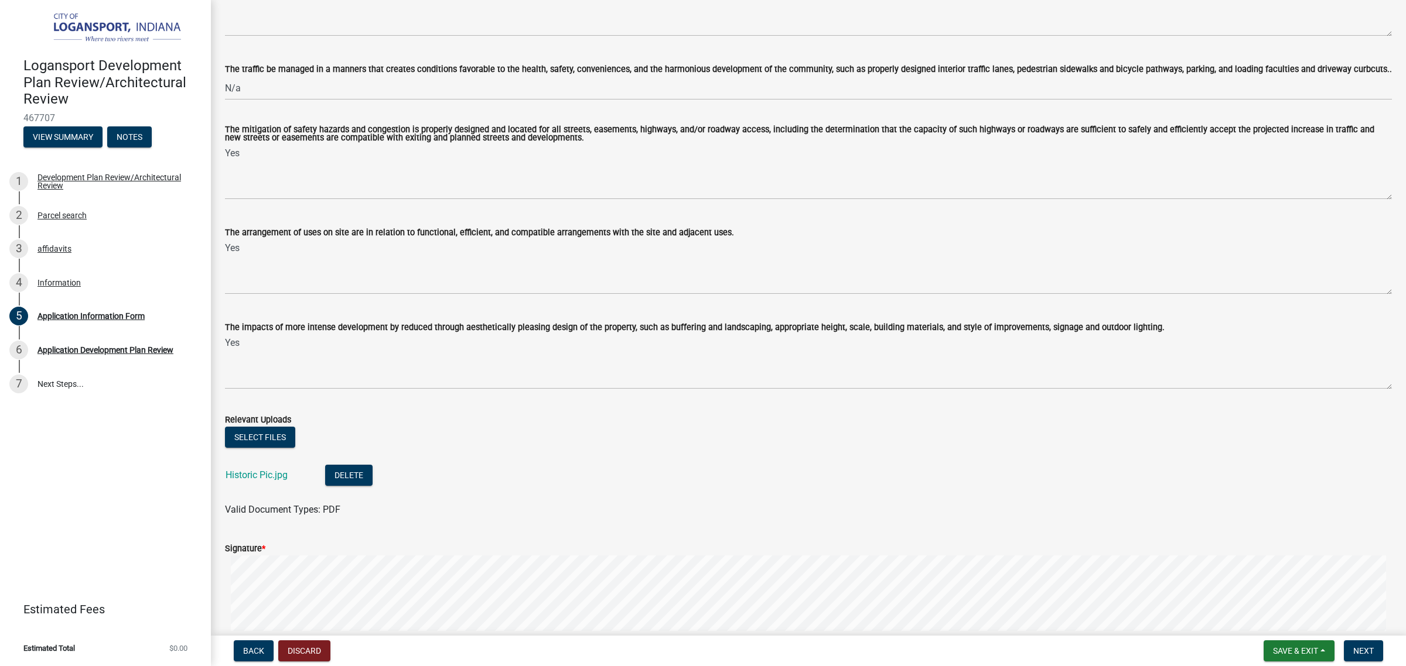
scroll to position [563, 0]
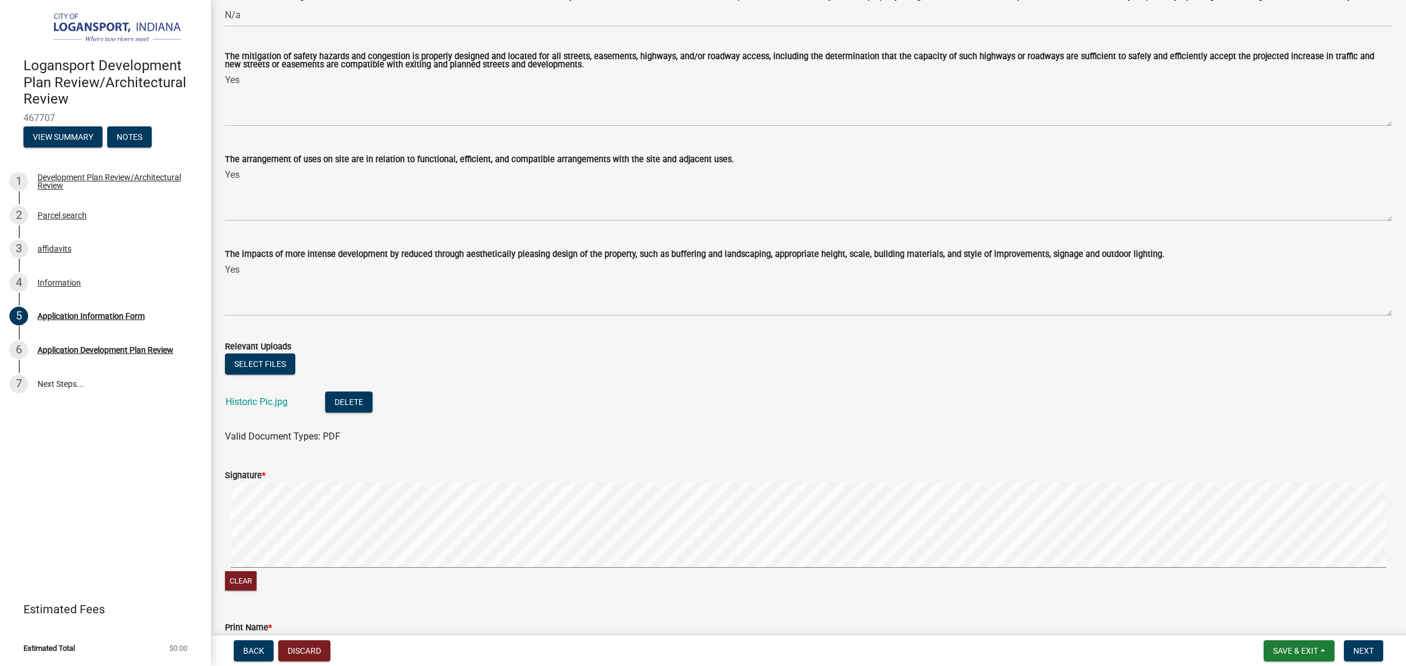
click at [241, 508] on div "Clear" at bounding box center [808, 538] width 1167 height 111
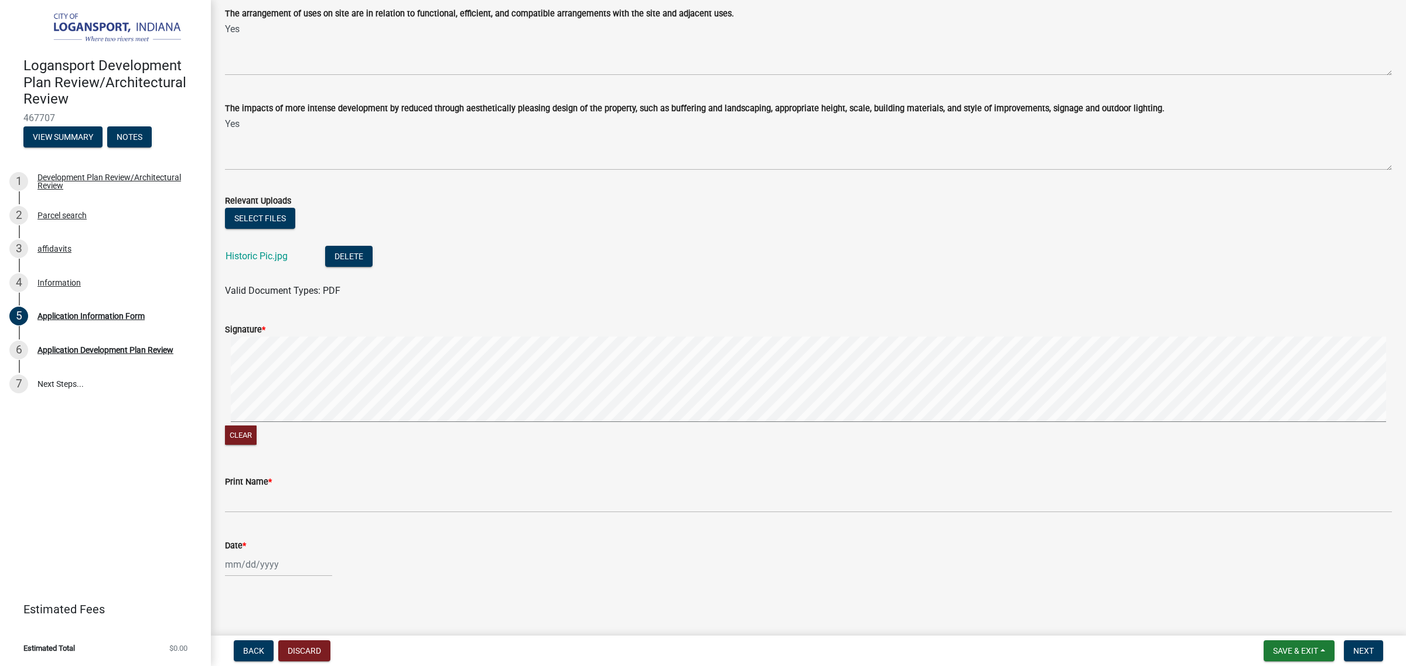
scroll to position [709, 0]
type input "Lor ipsum do sitam con adipisci elitsedd eiusm te incid ut laboreet dol mag ali…"
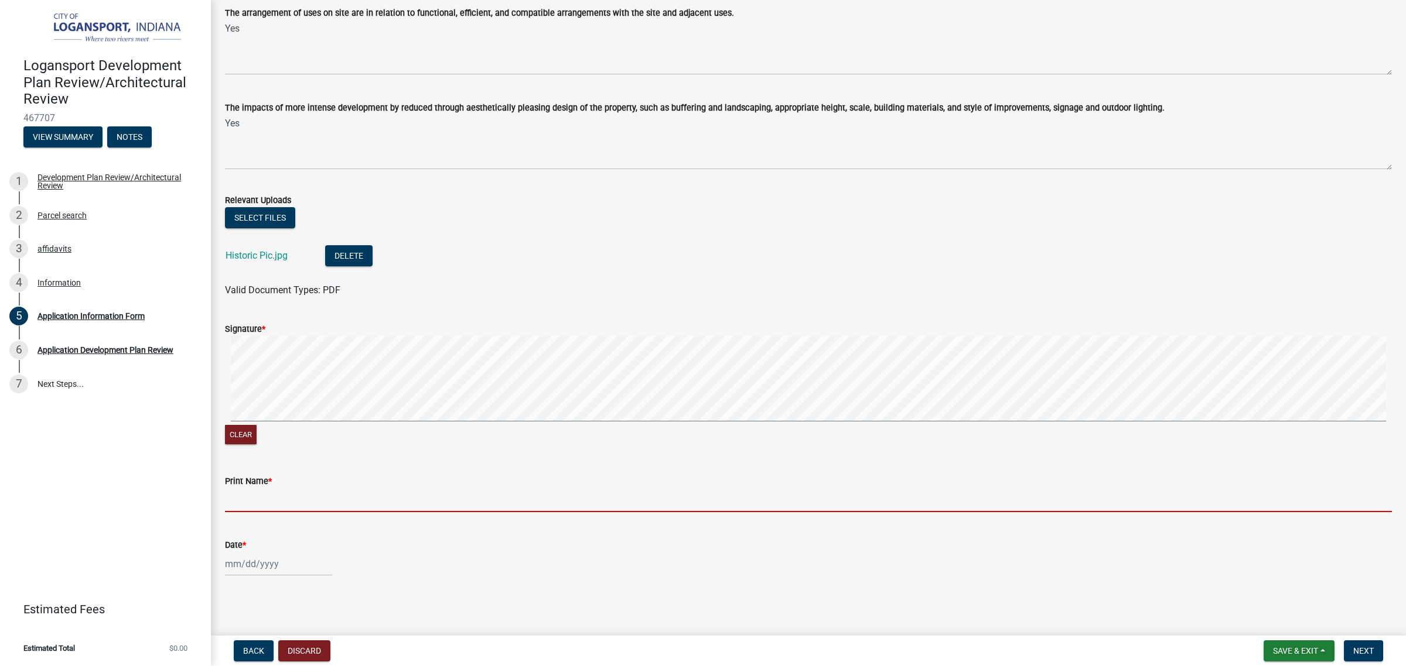
click at [238, 504] on input "Print Name *" at bounding box center [808, 500] width 1167 height 24
type input "[PERSON_NAME]"
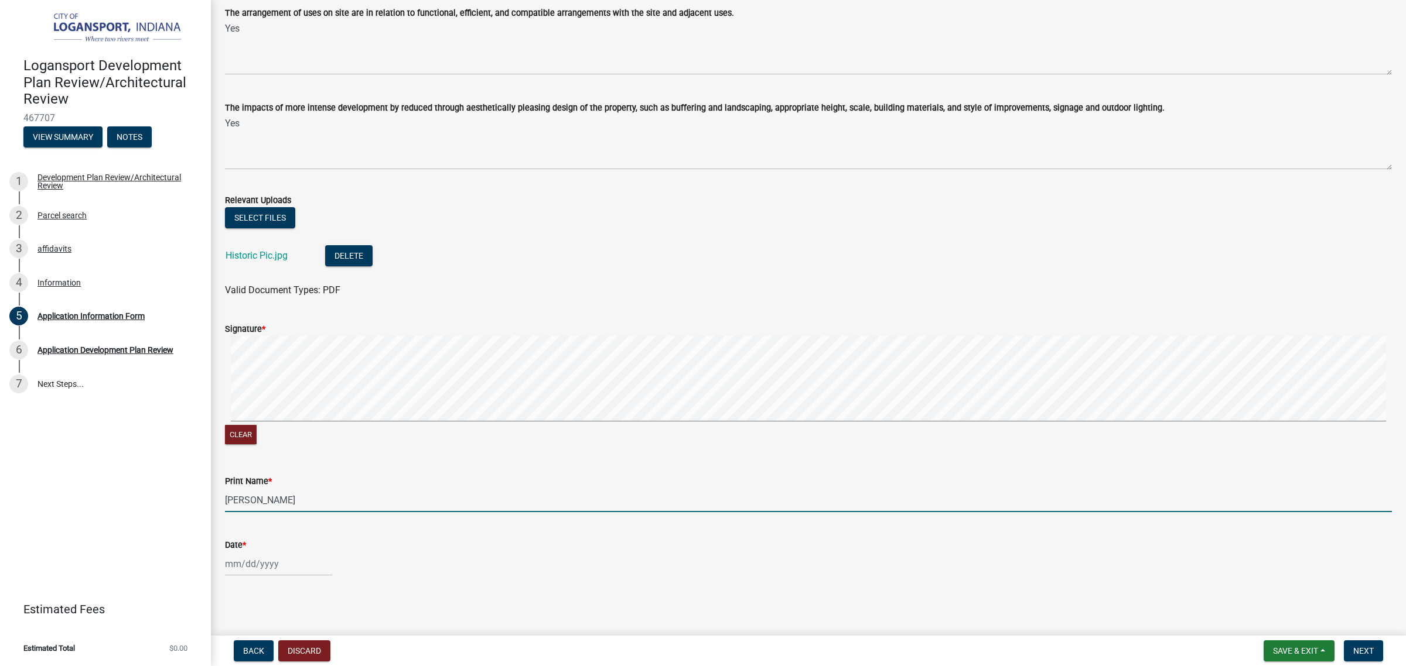
select select "8"
select select "2025"
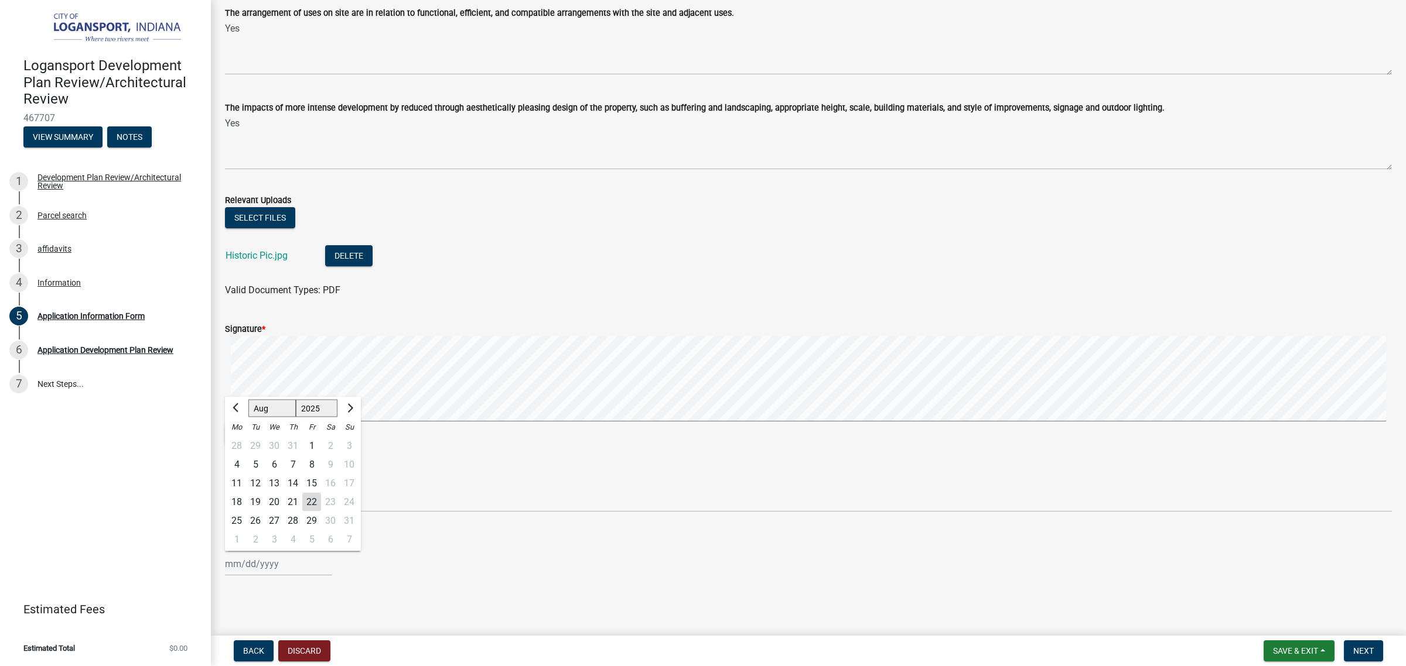
drag, startPoint x: 258, startPoint y: 560, endPoint x: 279, endPoint y: 557, distance: 21.4
click at [274, 508] on div "[PERSON_NAME] Feb Mar Apr [PERSON_NAME][DATE] Oct Nov [DATE] 1526 1527 1528 152…" at bounding box center [278, 564] width 107 height 24
click at [314, 501] on div "22" at bounding box center [311, 502] width 19 height 19
type input "[DATE]"
click at [1124, 508] on button "Next" at bounding box center [1362, 651] width 39 height 21
